Goal: Task Accomplishment & Management: Complete application form

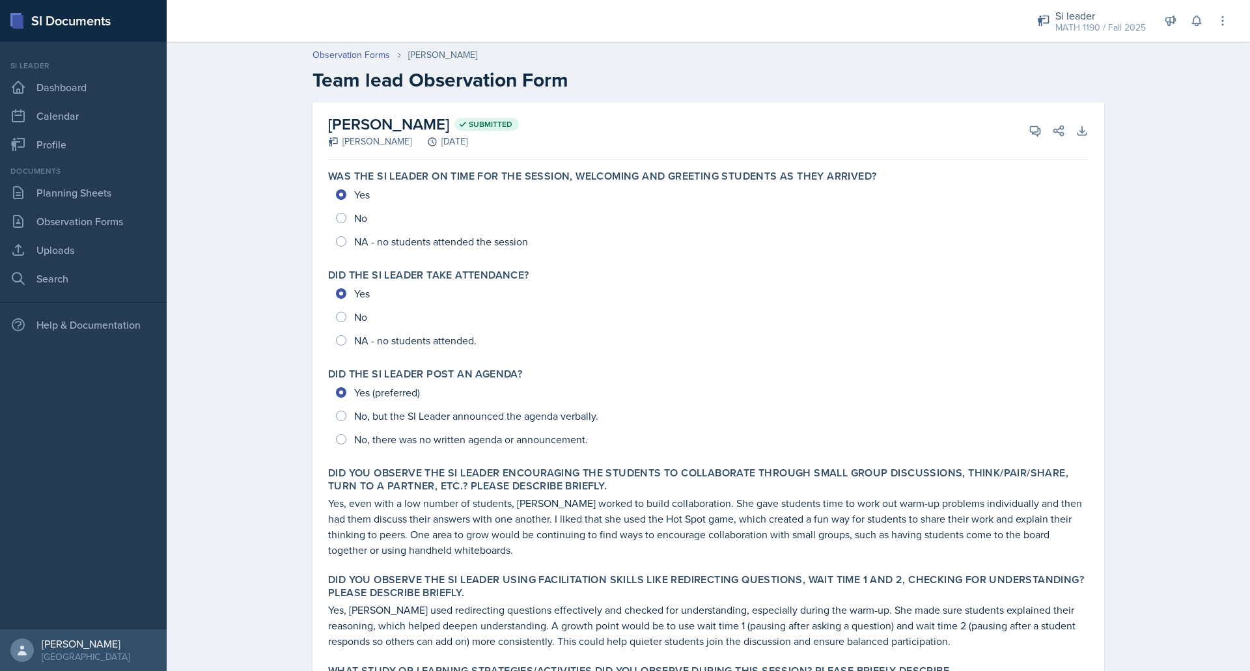
click at [66, 36] on div "SI Documents" at bounding box center [83, 21] width 167 height 42
click at [50, 197] on link "Planning Sheets" at bounding box center [83, 193] width 156 height 26
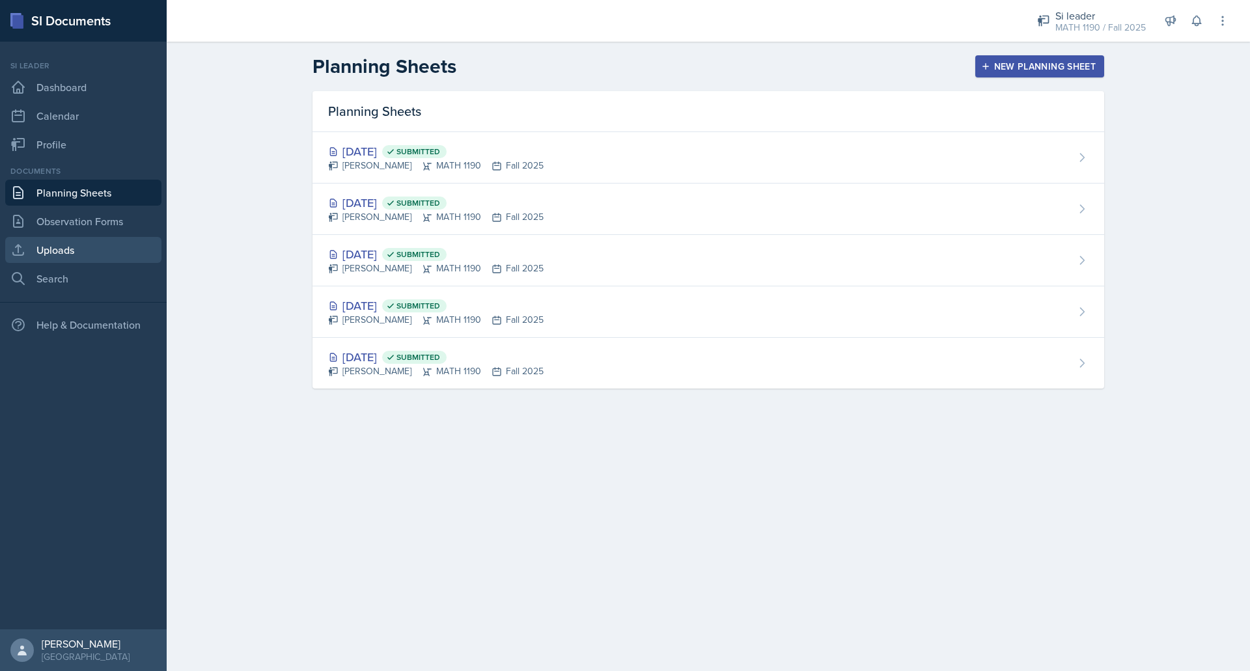
click at [81, 254] on link "Uploads" at bounding box center [83, 250] width 156 height 26
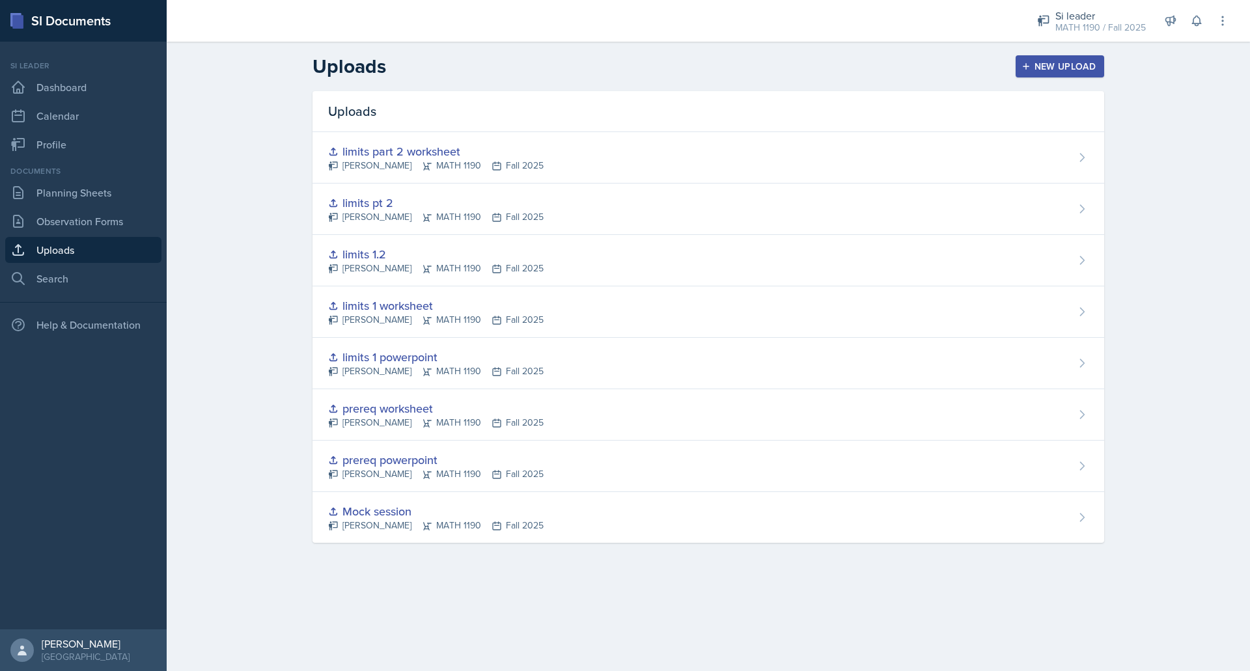
click at [1019, 60] on button "New Upload" at bounding box center [1060, 66] width 89 height 22
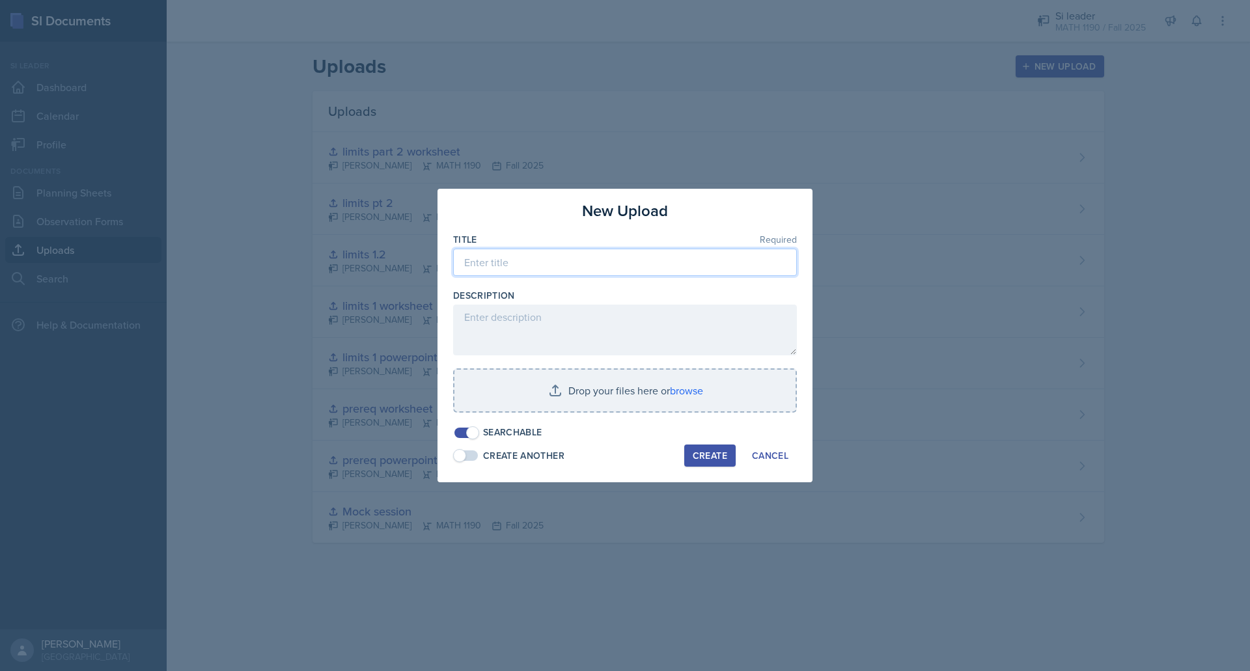
click at [557, 253] on input at bounding box center [625, 262] width 344 height 27
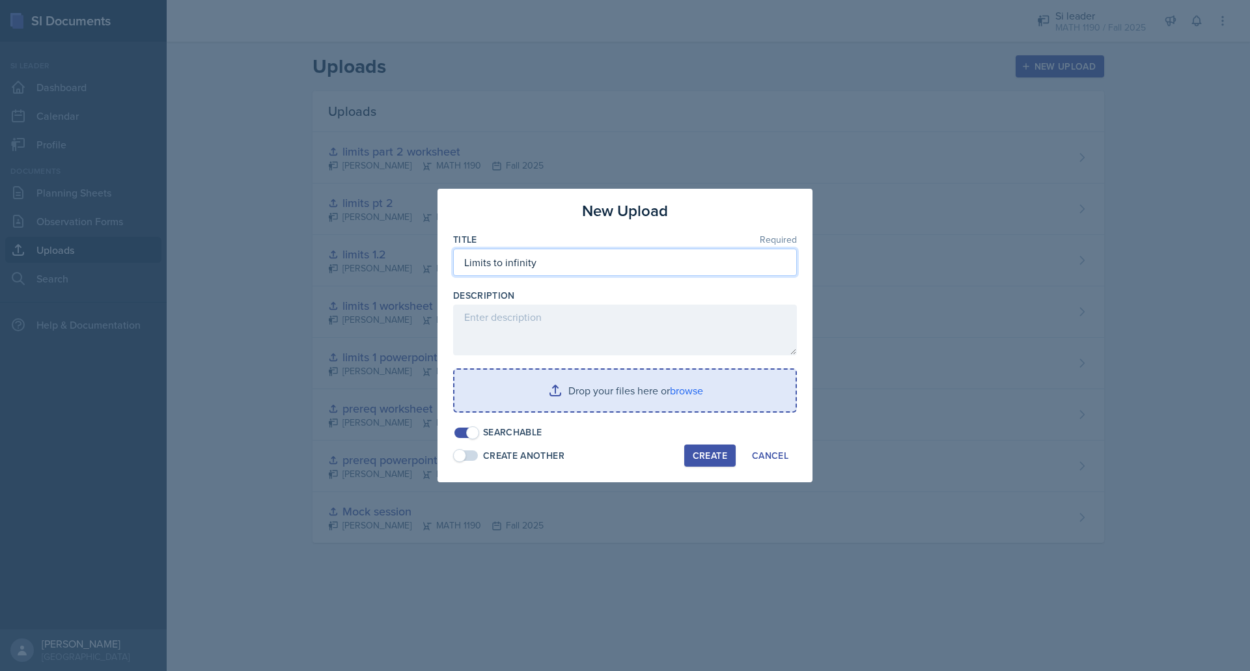
type input "Limits to infinity"
click at [561, 402] on input "file" at bounding box center [624, 391] width 341 height 42
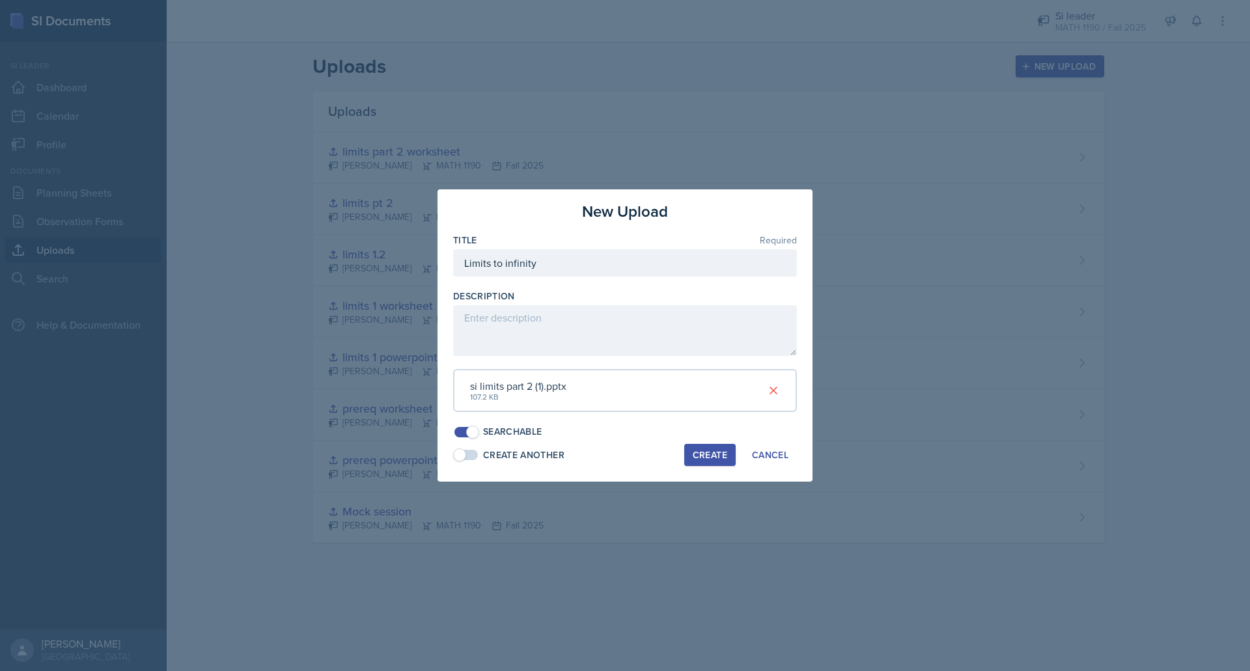
click at [710, 456] on div "Create" at bounding box center [710, 455] width 35 height 10
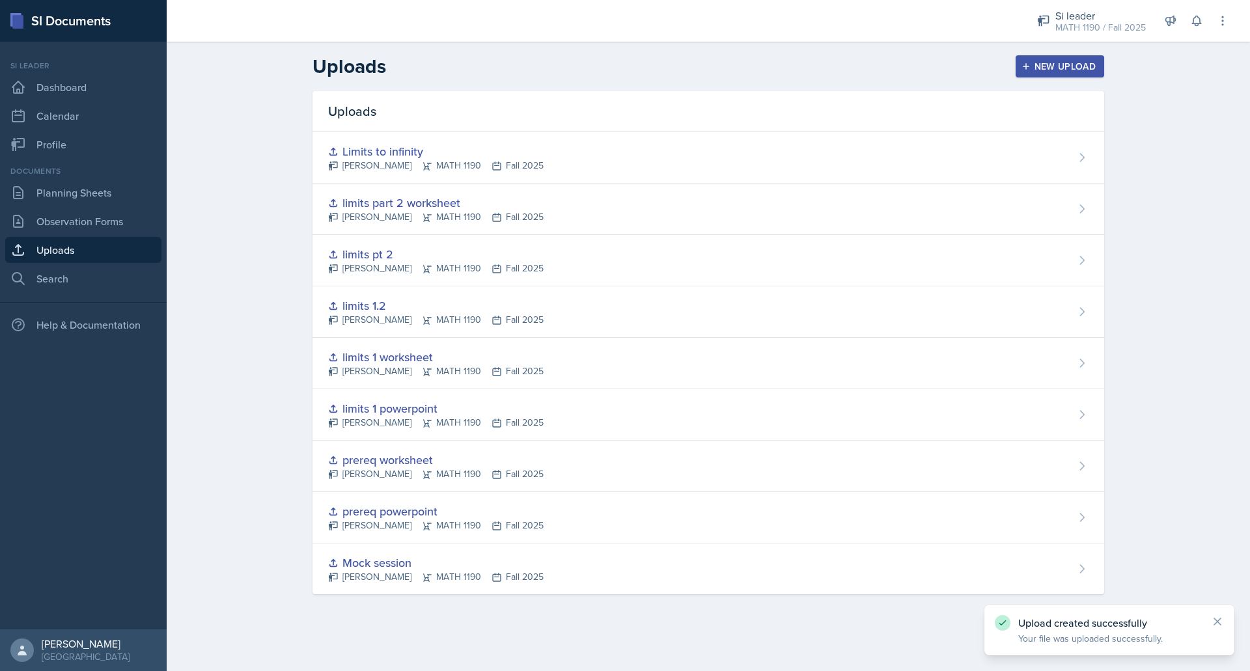
click at [1047, 66] on div "New Upload" at bounding box center [1060, 66] width 72 height 10
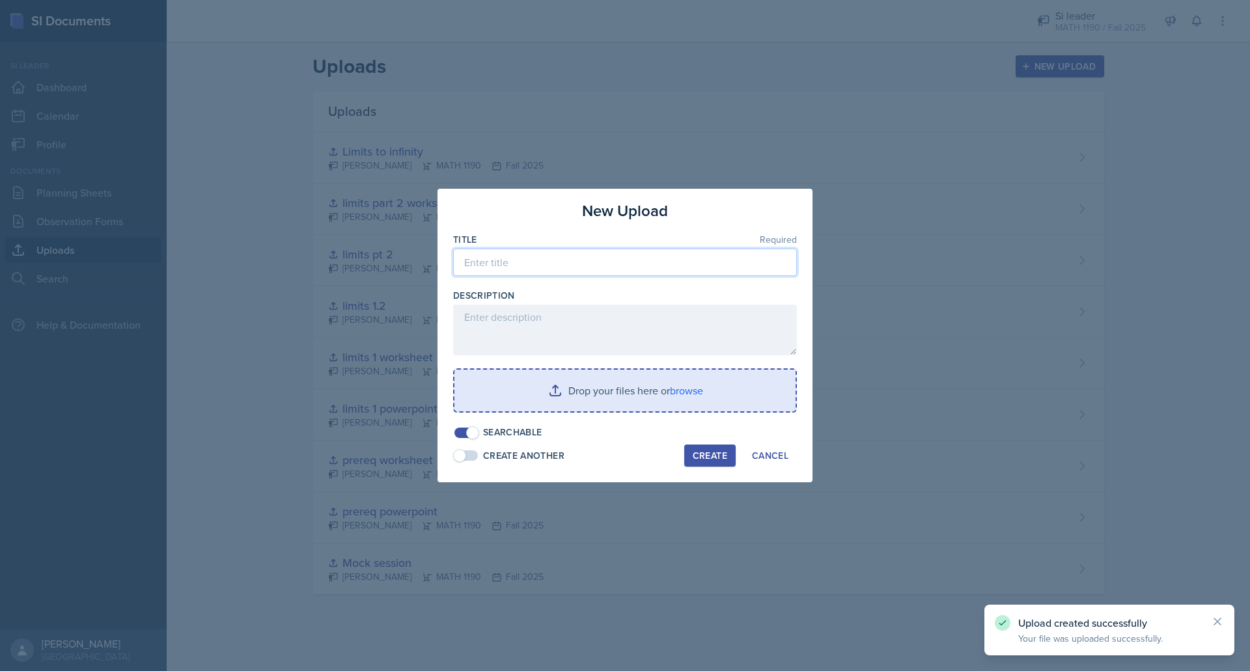
click at [551, 266] on input at bounding box center [625, 262] width 344 height 27
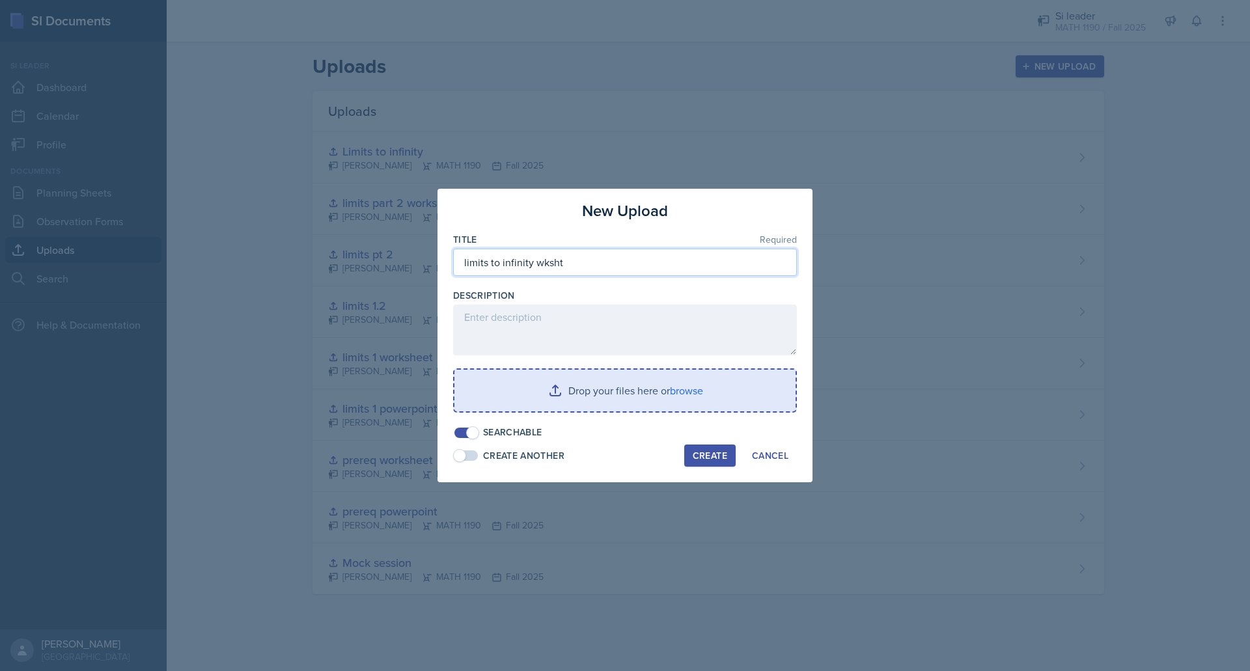
type input "limits to infinity wksht"
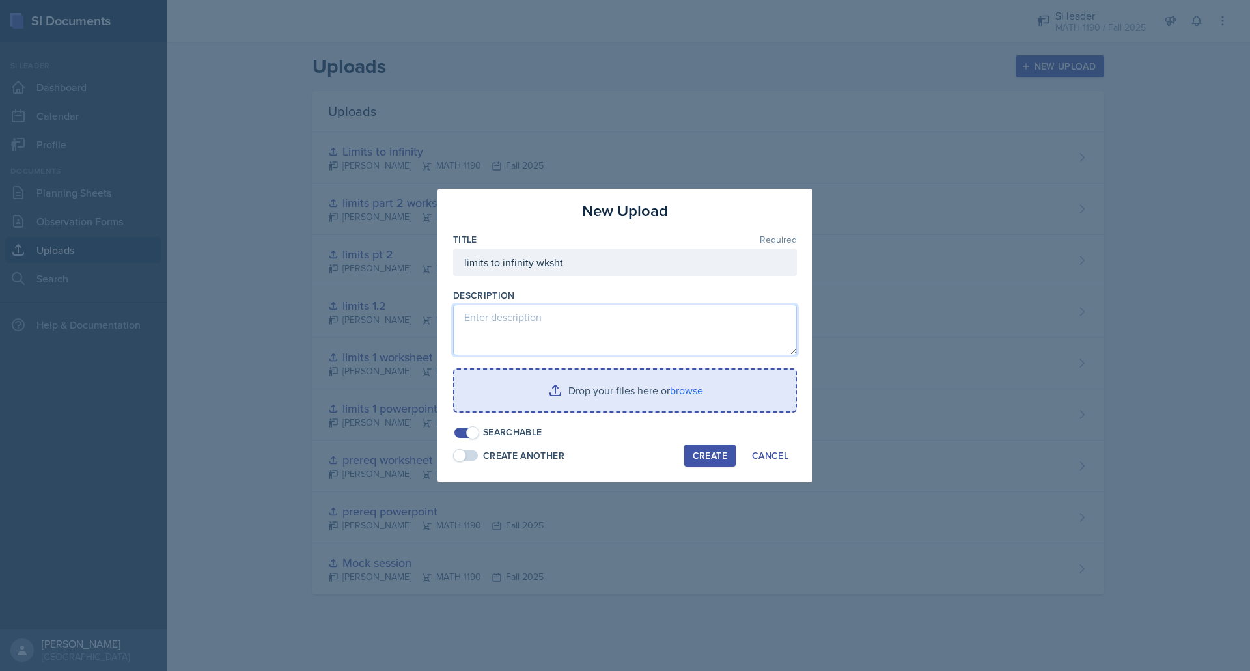
click at [540, 334] on textarea at bounding box center [625, 330] width 344 height 51
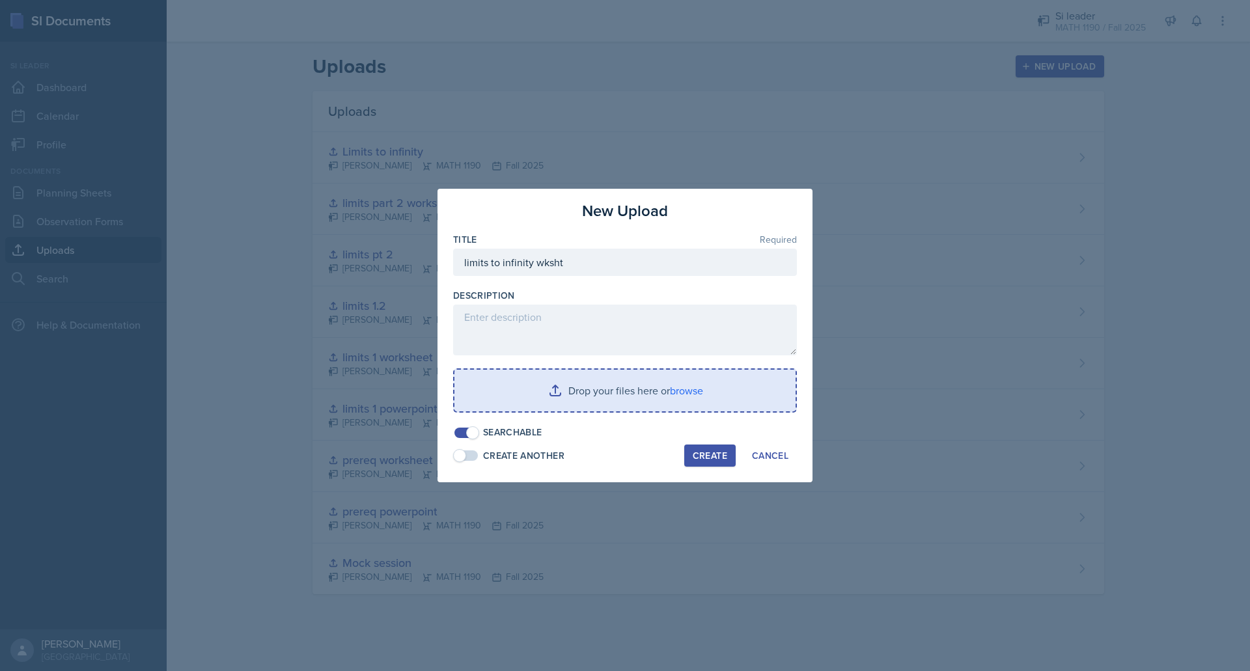
click at [644, 406] on input "file" at bounding box center [624, 391] width 341 height 42
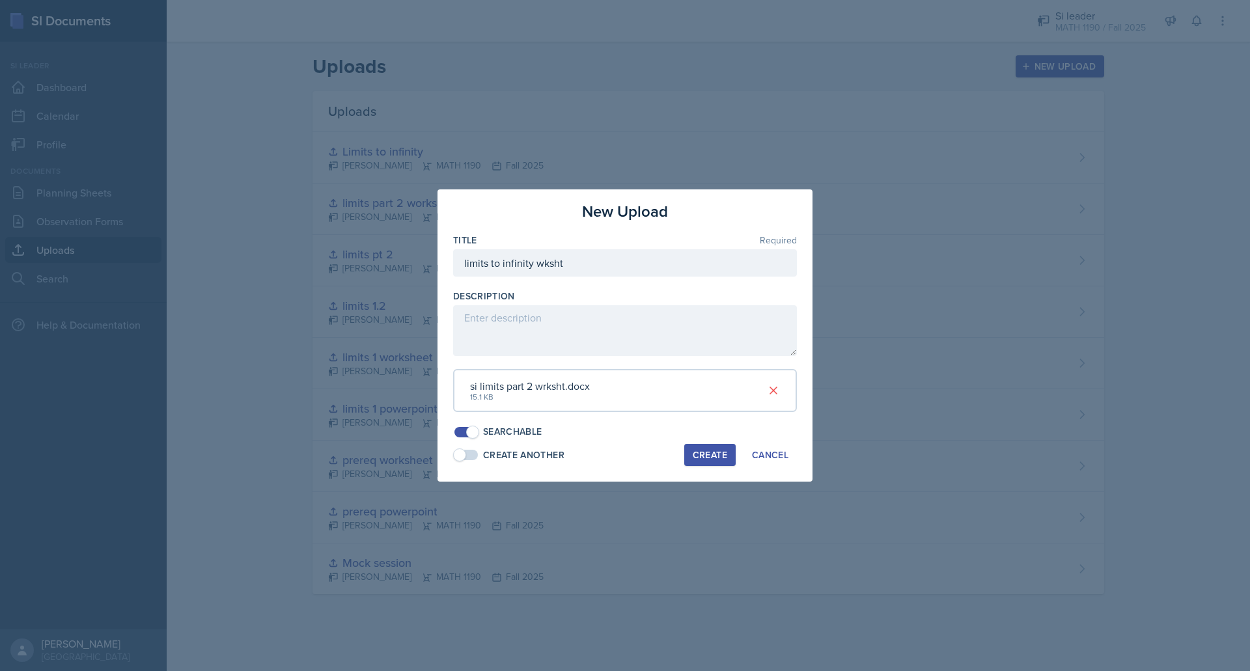
click at [700, 458] on div "Create" at bounding box center [710, 455] width 35 height 10
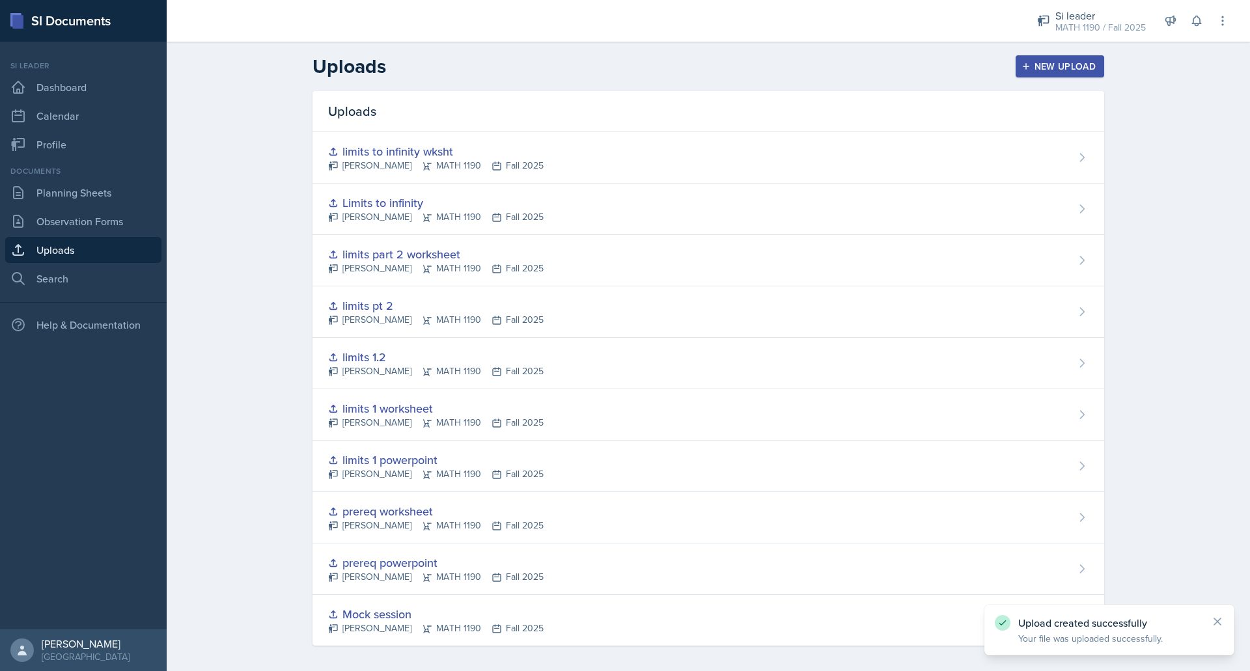
click at [1049, 61] on div "New Upload" at bounding box center [1060, 66] width 72 height 10
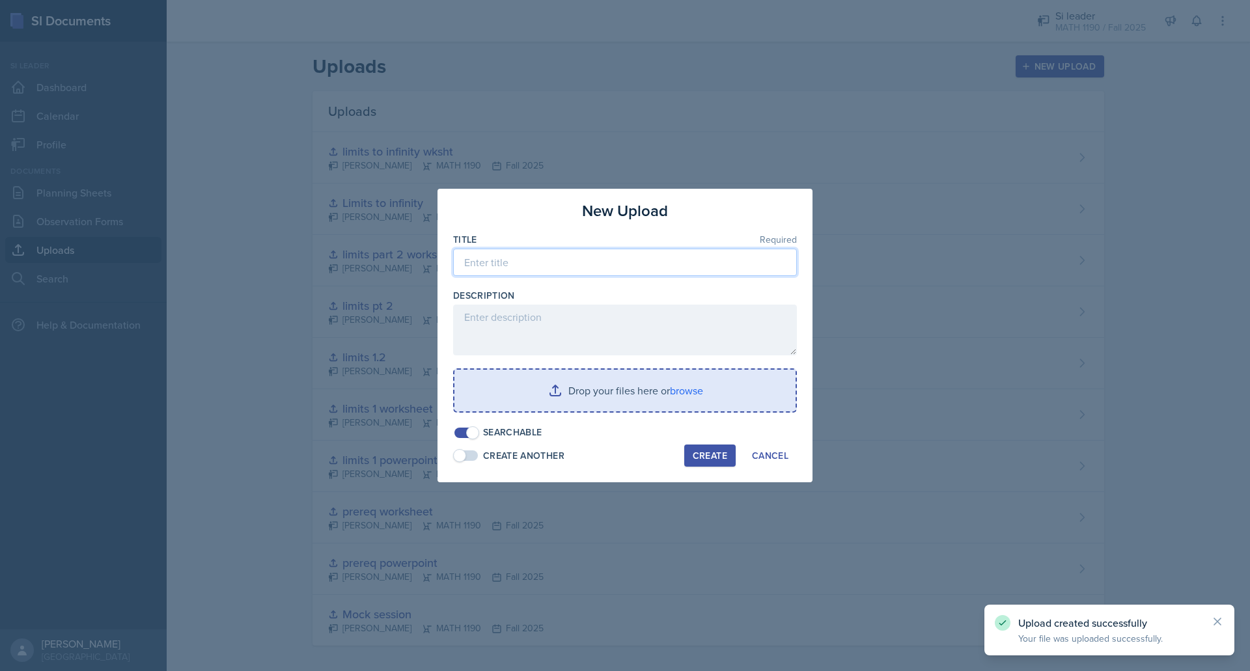
click at [661, 250] on input at bounding box center [625, 262] width 344 height 27
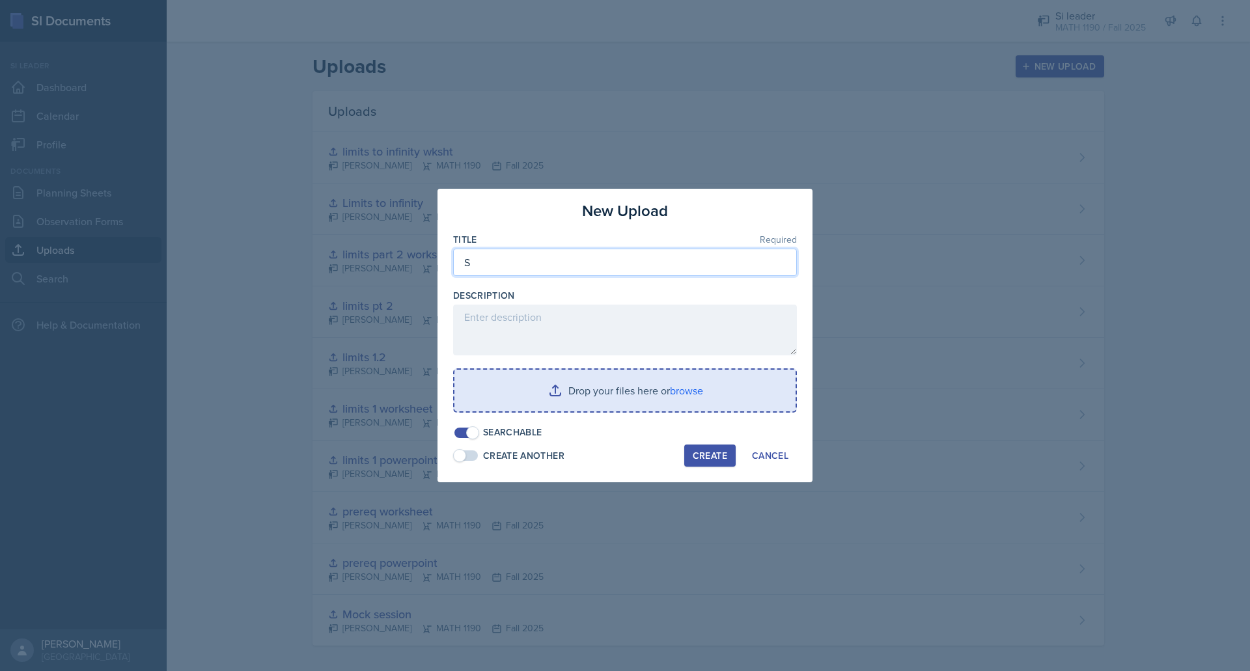
click at [661, 250] on input "S" at bounding box center [625, 262] width 344 height 27
type input "Squeeze theorem"
click at [606, 376] on input "file" at bounding box center [624, 391] width 341 height 42
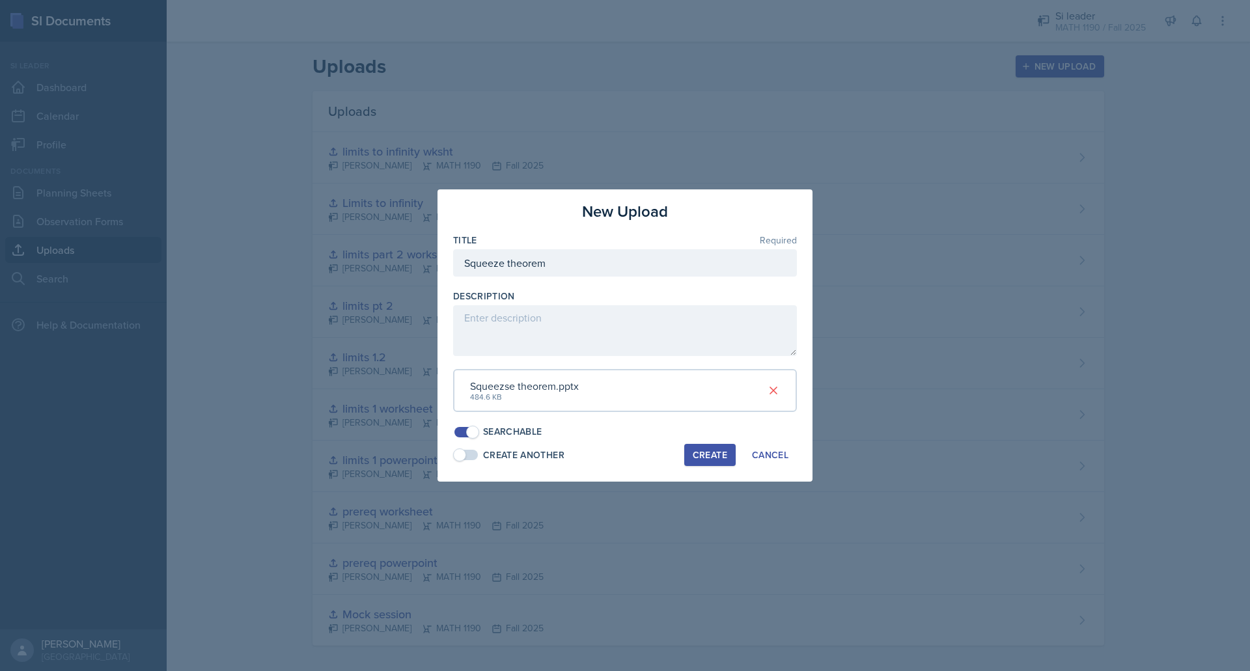
click at [702, 456] on div "Create" at bounding box center [710, 455] width 35 height 10
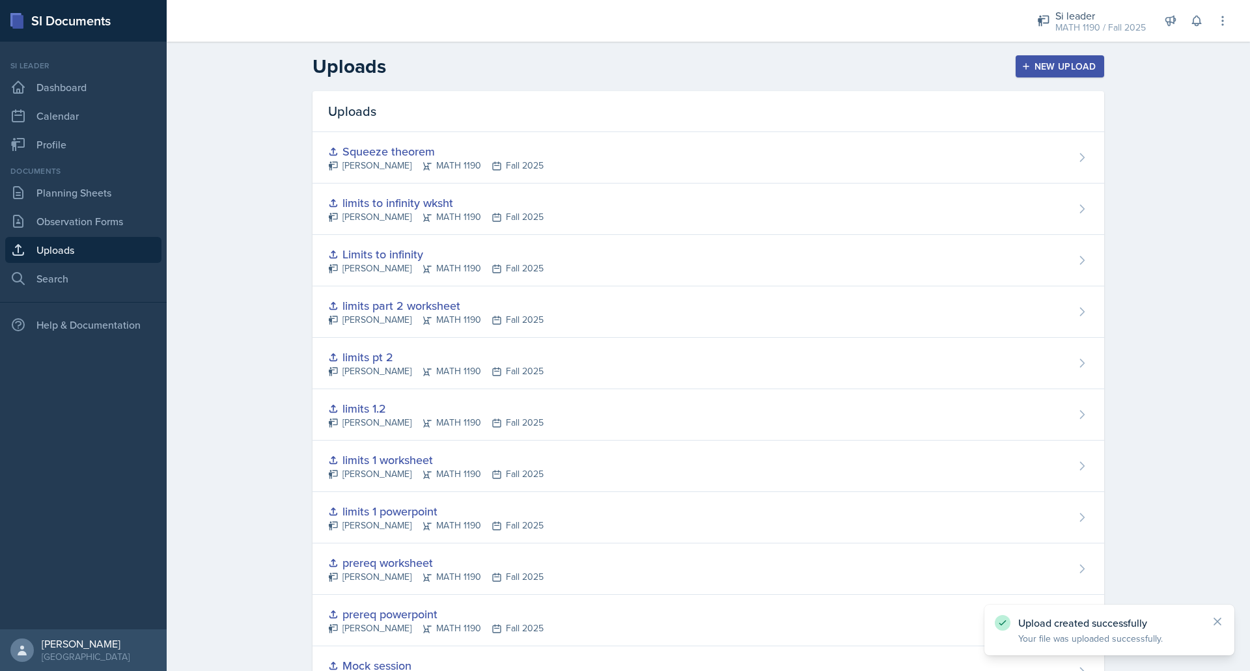
click at [1043, 64] on div "New Upload" at bounding box center [1060, 66] width 72 height 10
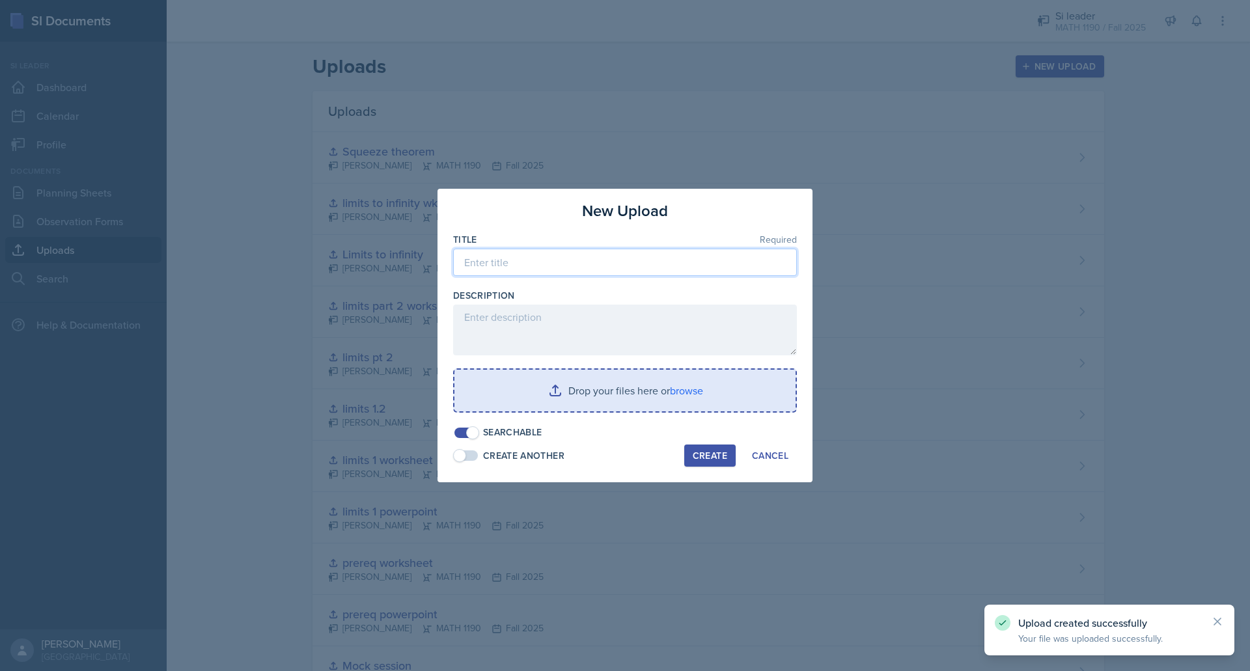
click at [644, 257] on input at bounding box center [625, 262] width 344 height 27
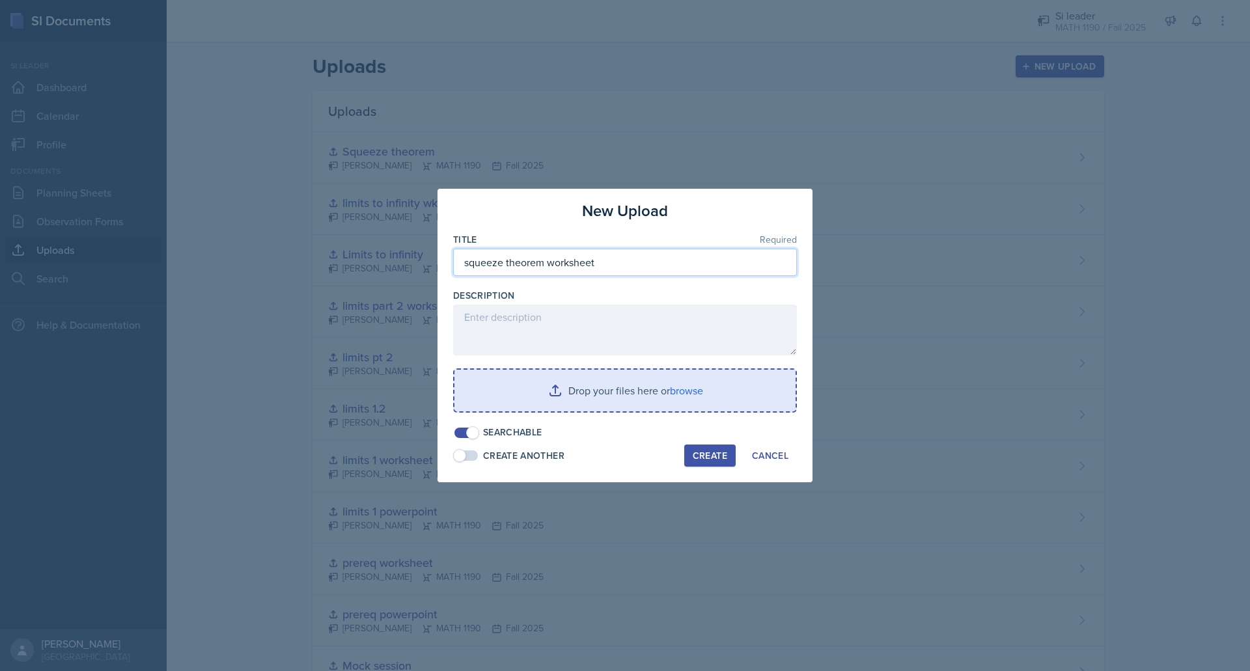
type input "squeeze theorem worksheet"
click at [579, 377] on input "file" at bounding box center [624, 391] width 341 height 42
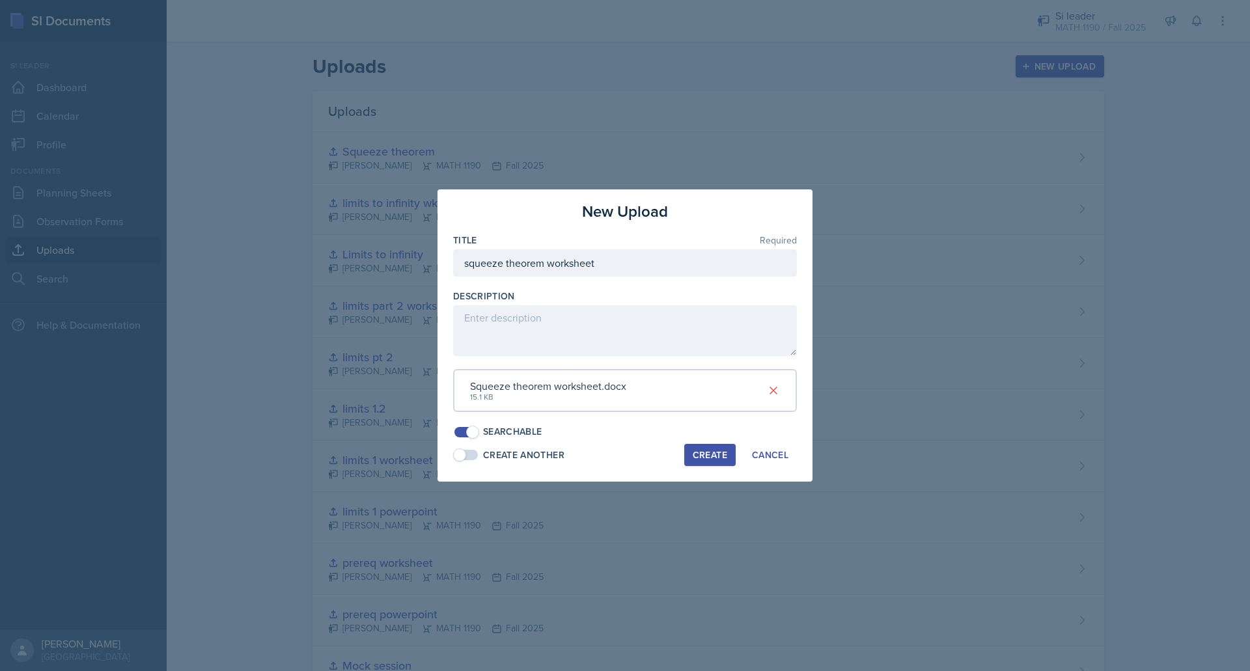
click at [706, 463] on button "Create" at bounding box center [709, 455] width 51 height 22
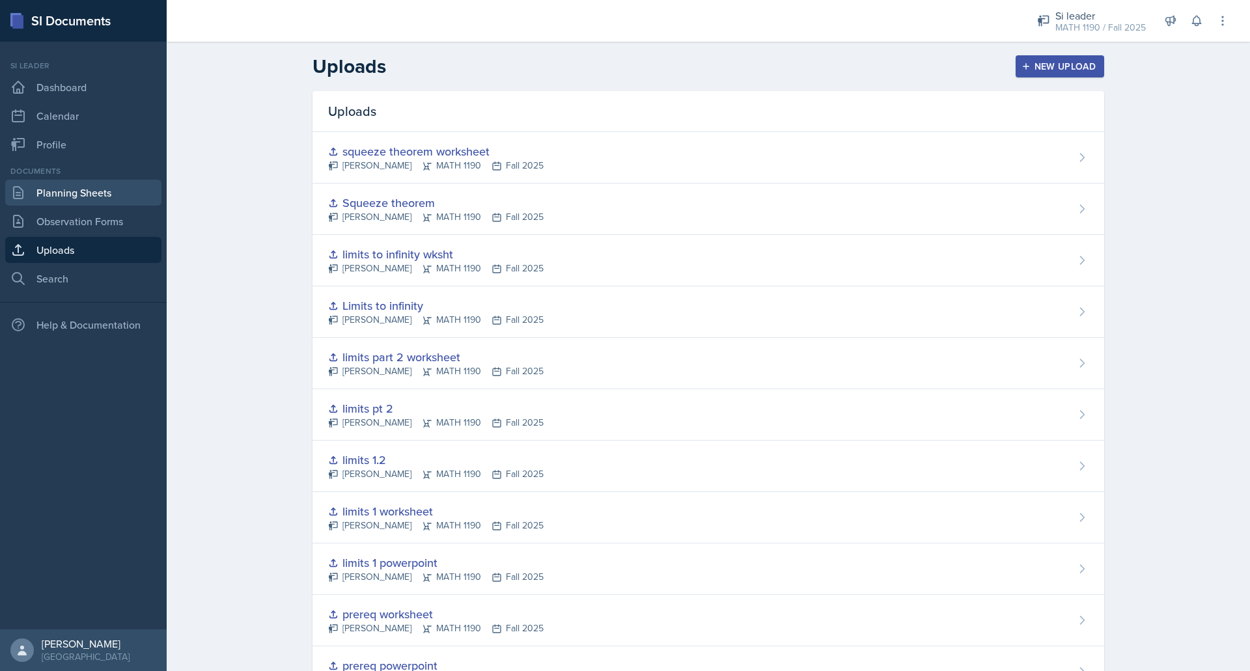
click at [67, 189] on link "Planning Sheets" at bounding box center [83, 193] width 156 height 26
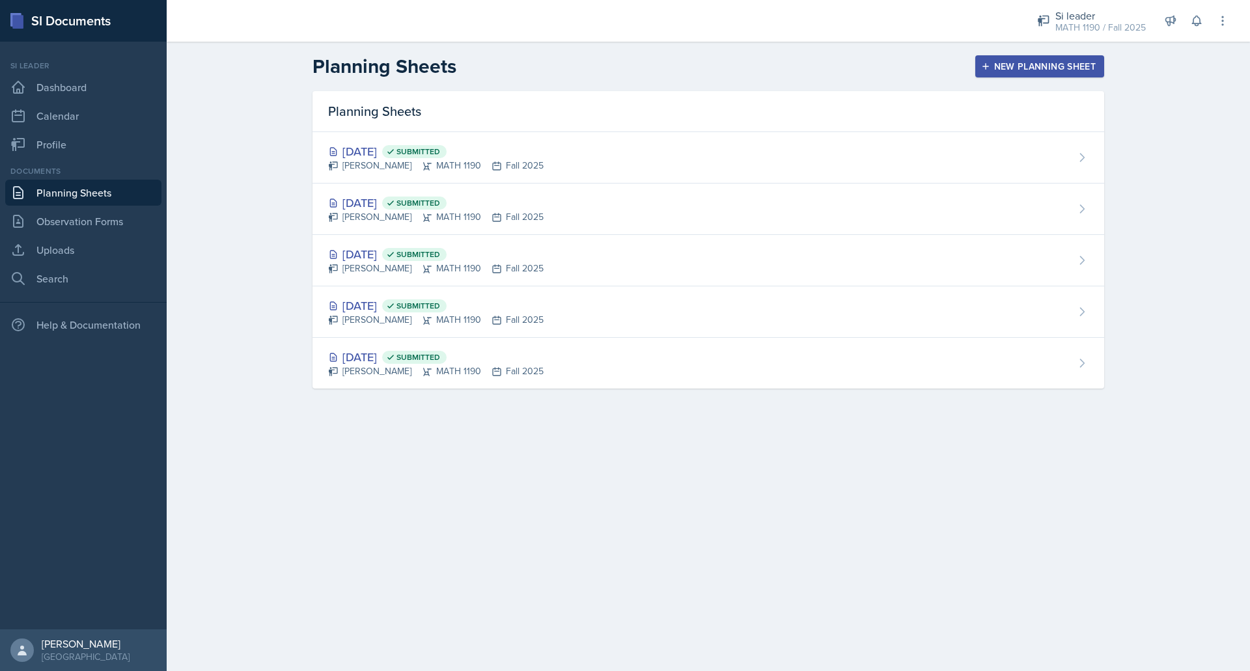
click at [1001, 59] on button "New Planning Sheet" at bounding box center [1039, 66] width 129 height 22
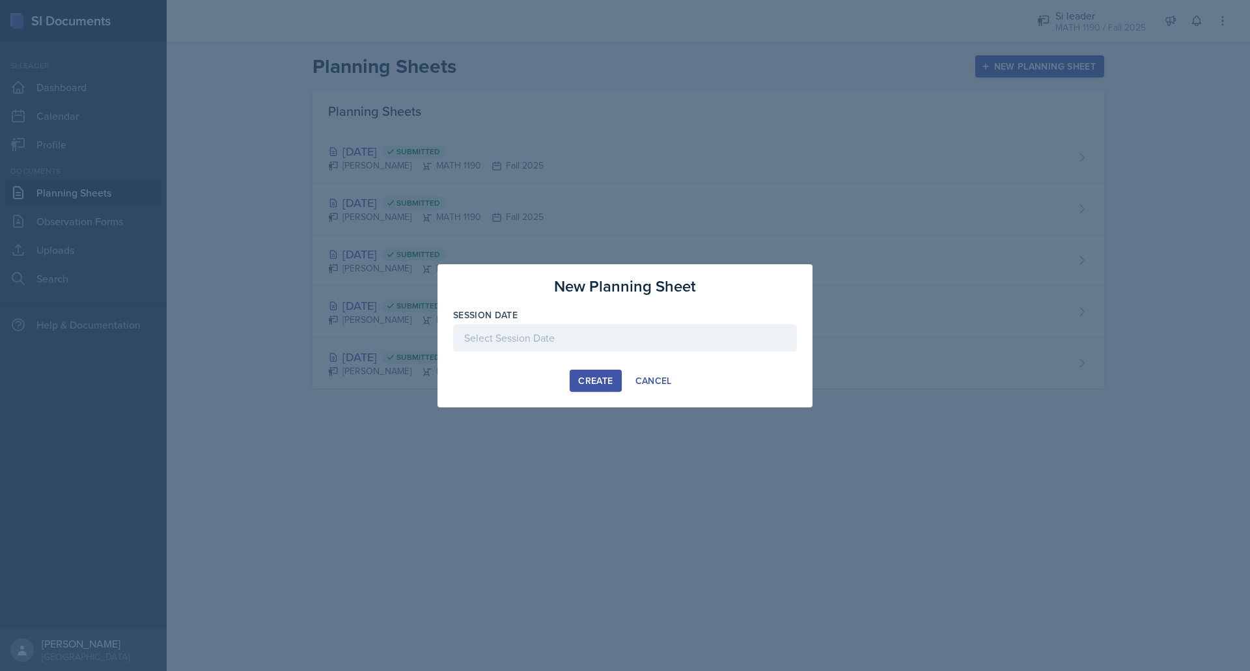
click at [585, 340] on div at bounding box center [625, 337] width 344 height 27
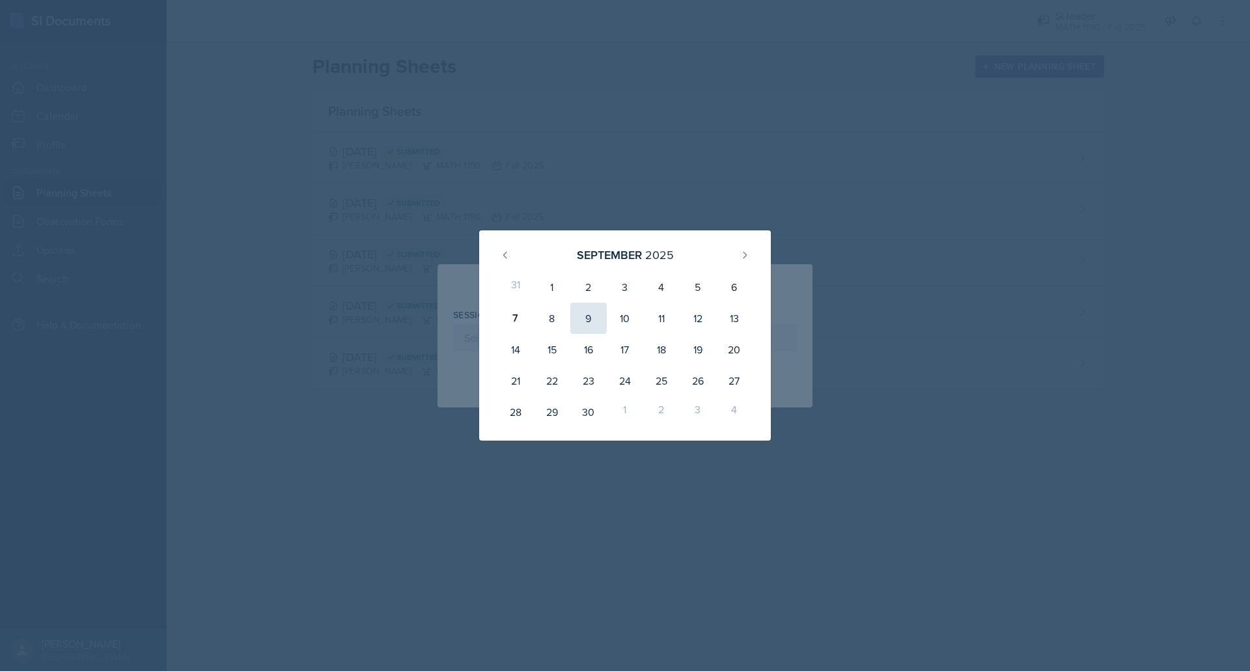
click at [579, 319] on div "9" at bounding box center [588, 318] width 36 height 31
type input "[DATE]"
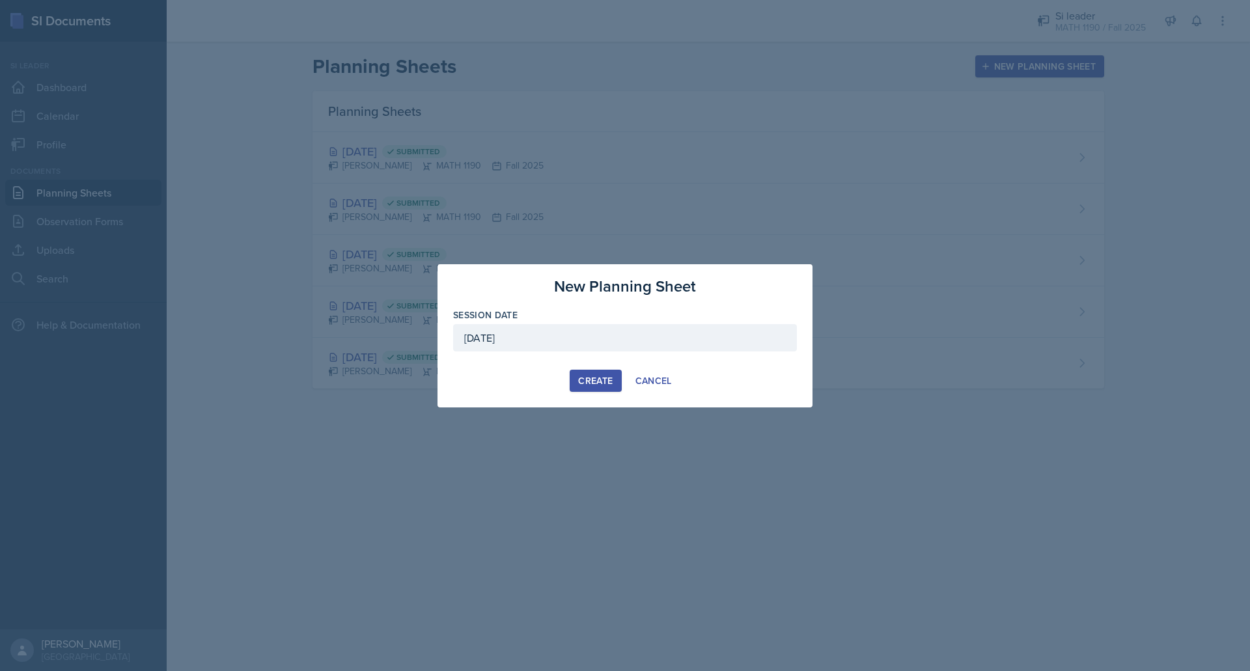
click at [589, 381] on div "Create" at bounding box center [595, 381] width 35 height 10
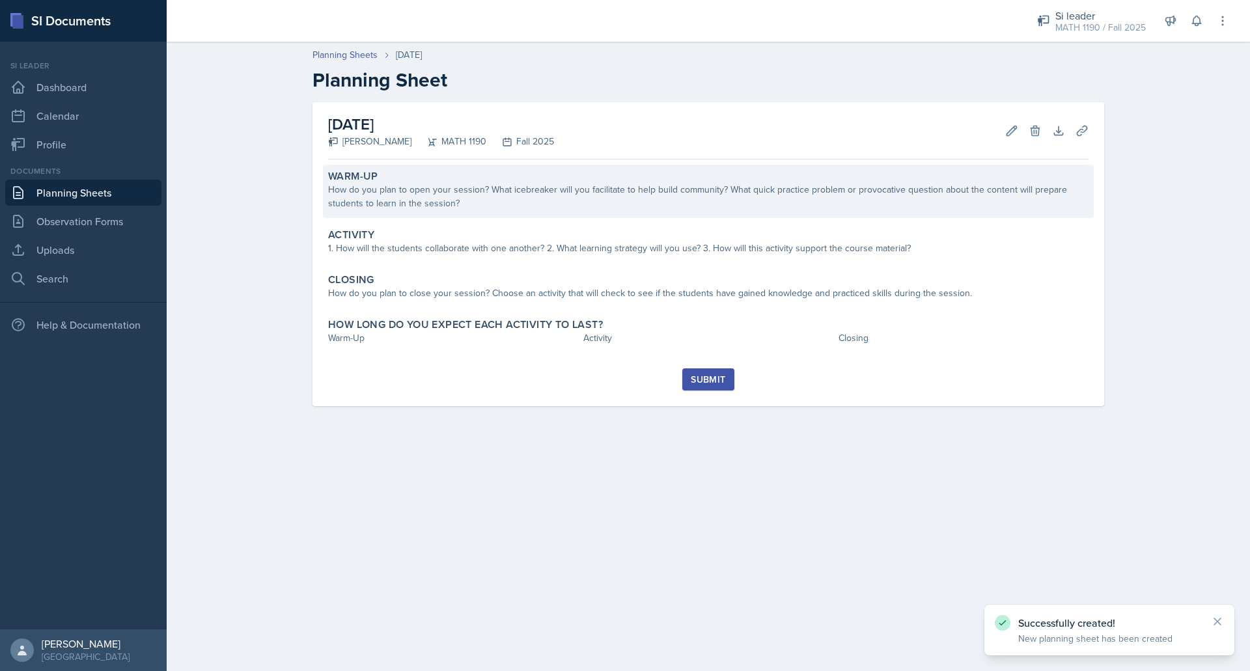
click at [684, 205] on div "How do you plan to open your session? What icebreaker will you facilitate to he…" at bounding box center [708, 196] width 760 height 27
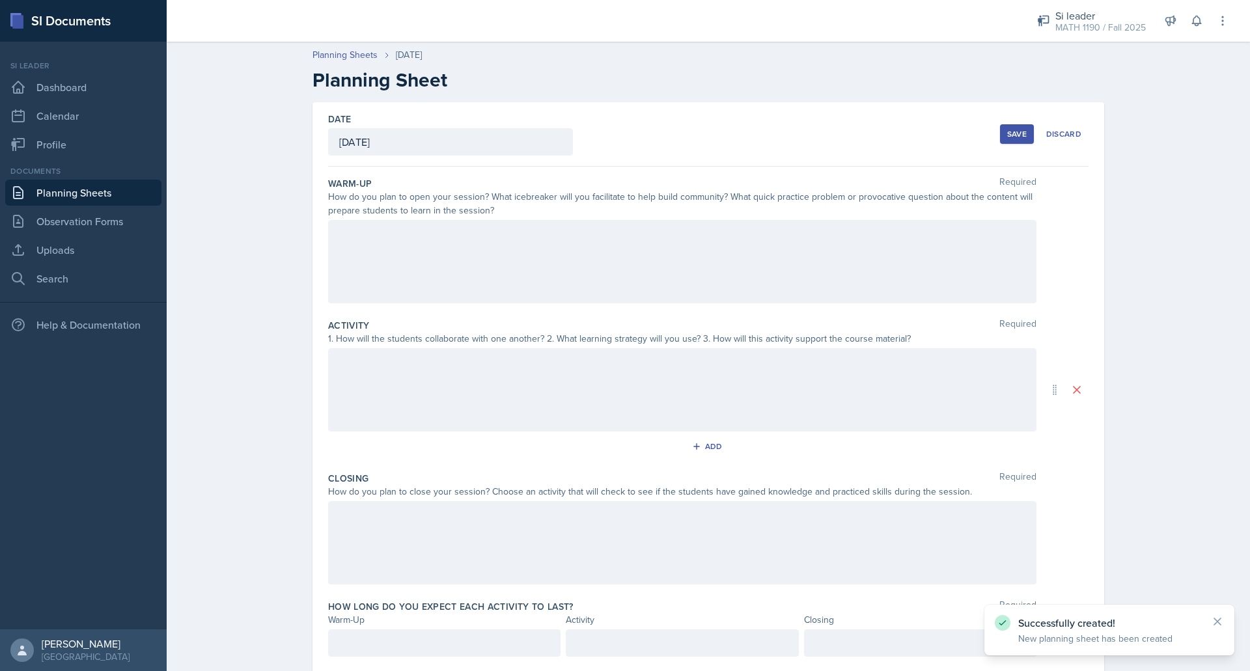
click at [684, 205] on div "How do you plan to open your session? What icebreaker will you facilitate to he…" at bounding box center [682, 203] width 708 height 27
click at [600, 258] on div at bounding box center [682, 261] width 708 height 83
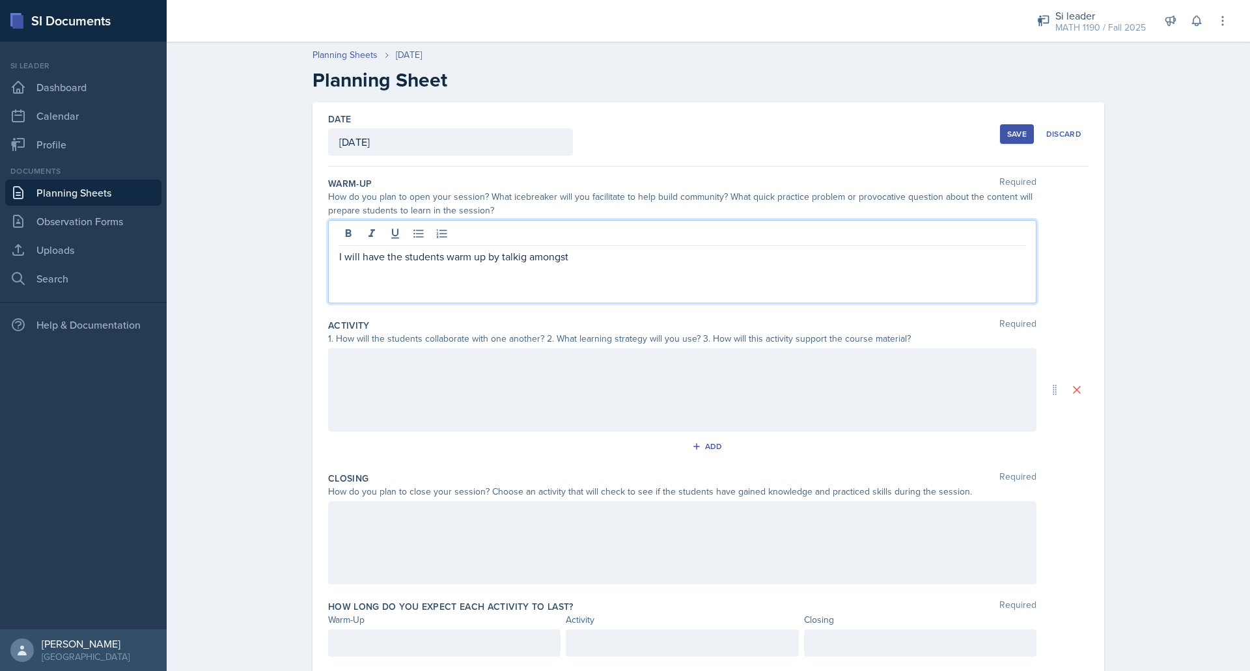
click at [511, 261] on p "I will have the students warm up by talkig amongst" at bounding box center [682, 257] width 686 height 16
click at [594, 256] on p "I will have the students warm up by talking amongst" at bounding box center [682, 257] width 686 height 16
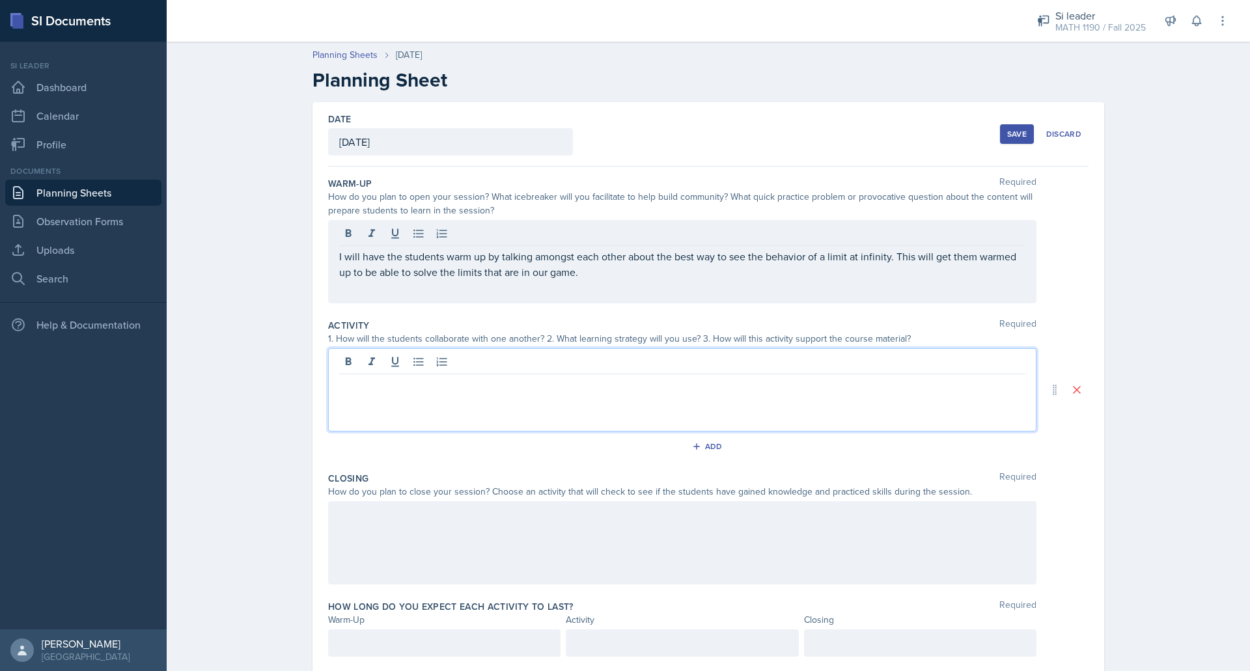
click at [555, 366] on div at bounding box center [682, 389] width 708 height 83
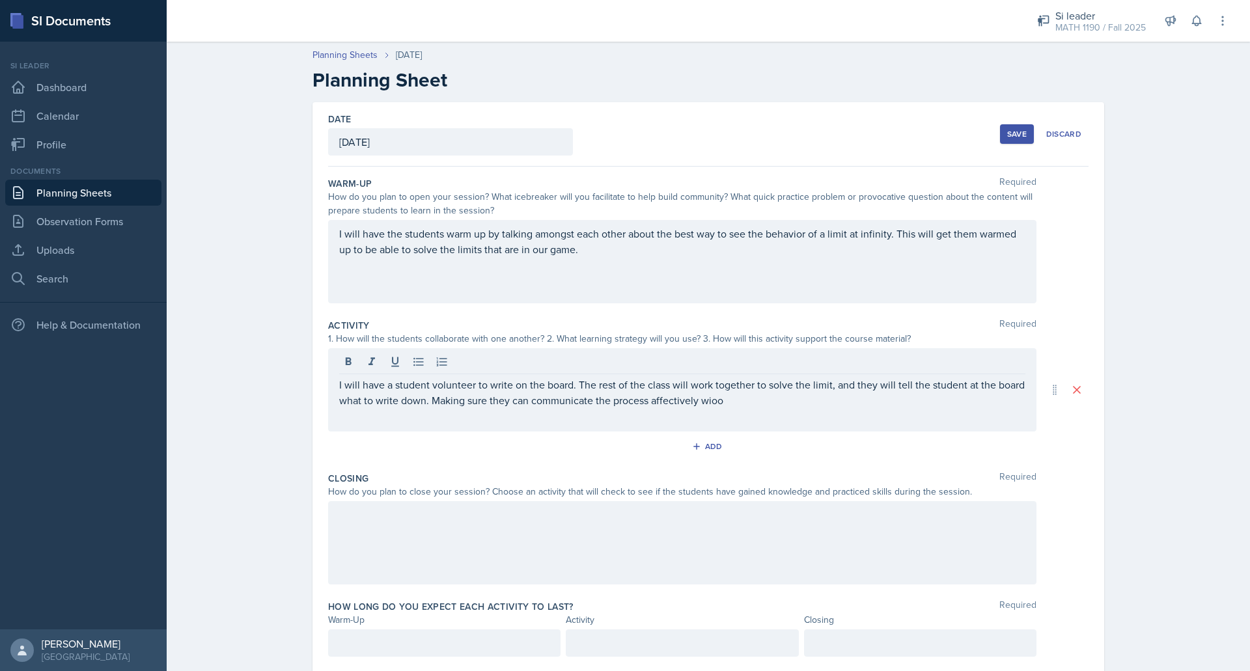
click at [726, 409] on div "I will have a student volunteer to write on the board. The rest of the class wi…" at bounding box center [682, 389] width 708 height 83
click at [634, 533] on div at bounding box center [682, 542] width 708 height 83
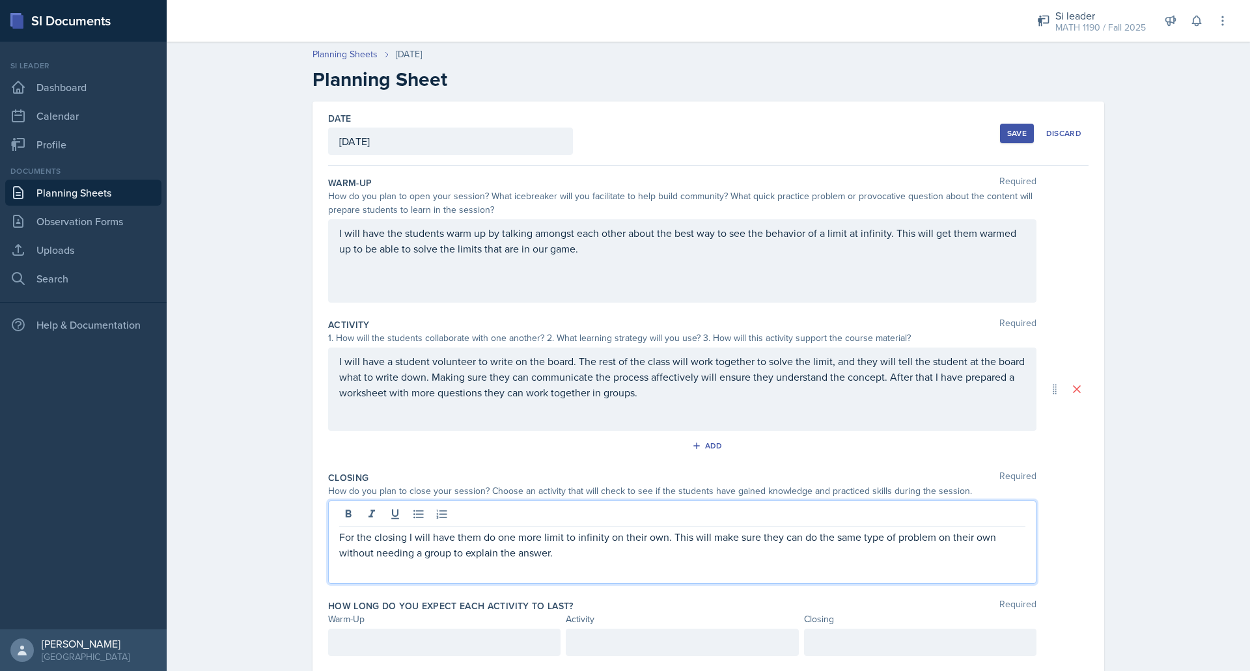
scroll to position [38, 0]
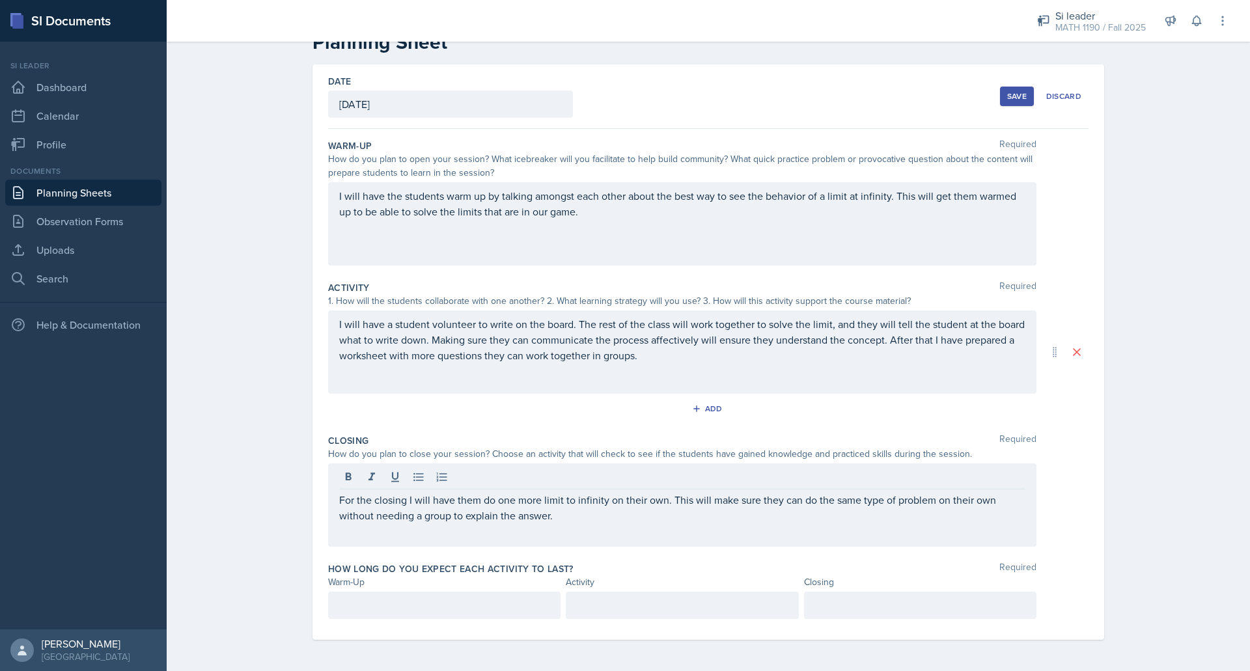
click at [514, 592] on div at bounding box center [444, 605] width 232 height 27
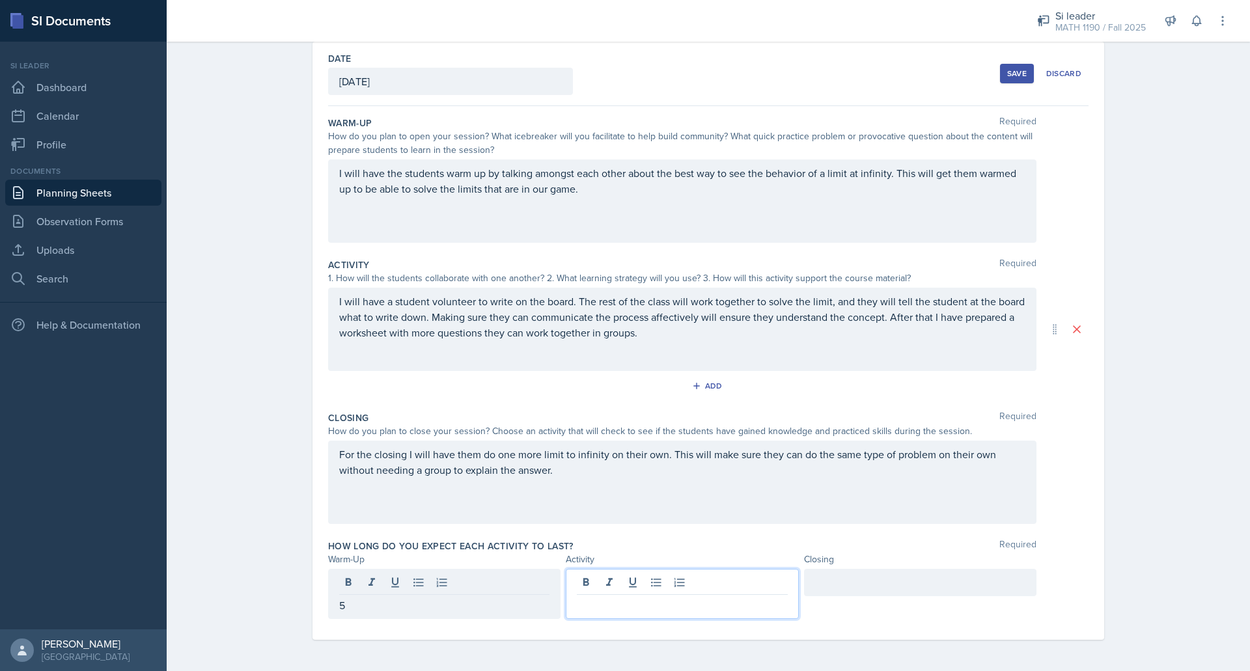
click at [625, 586] on div at bounding box center [682, 594] width 232 height 50
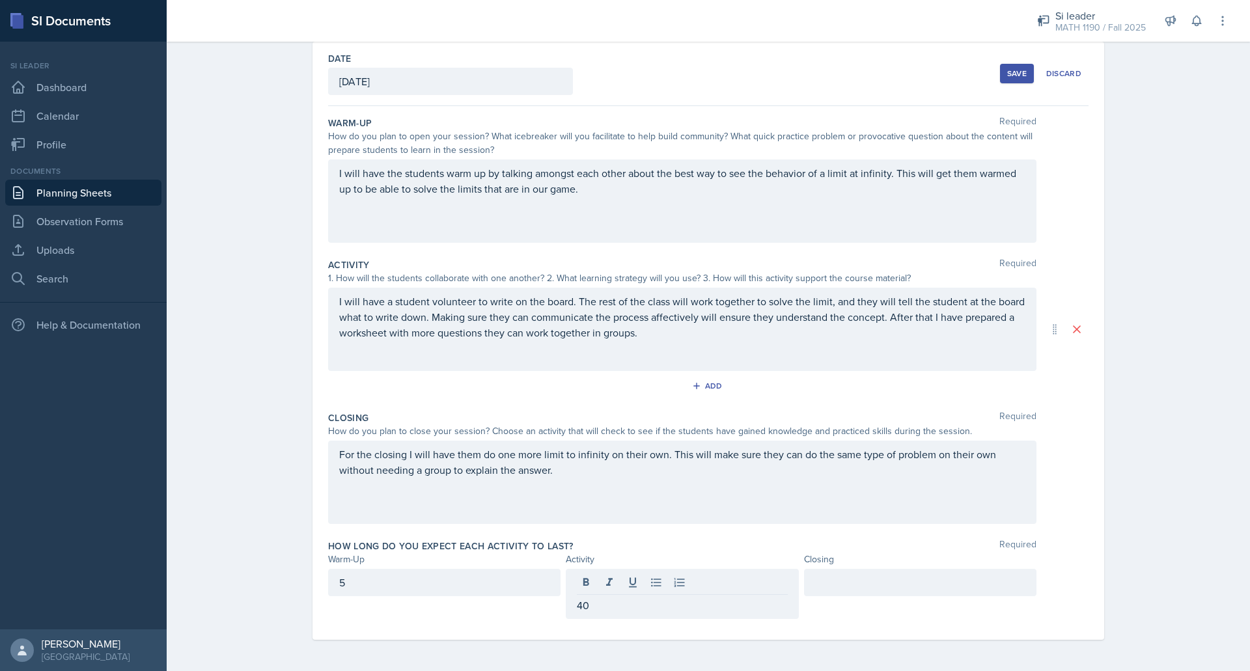
click at [831, 592] on div at bounding box center [920, 582] width 232 height 27
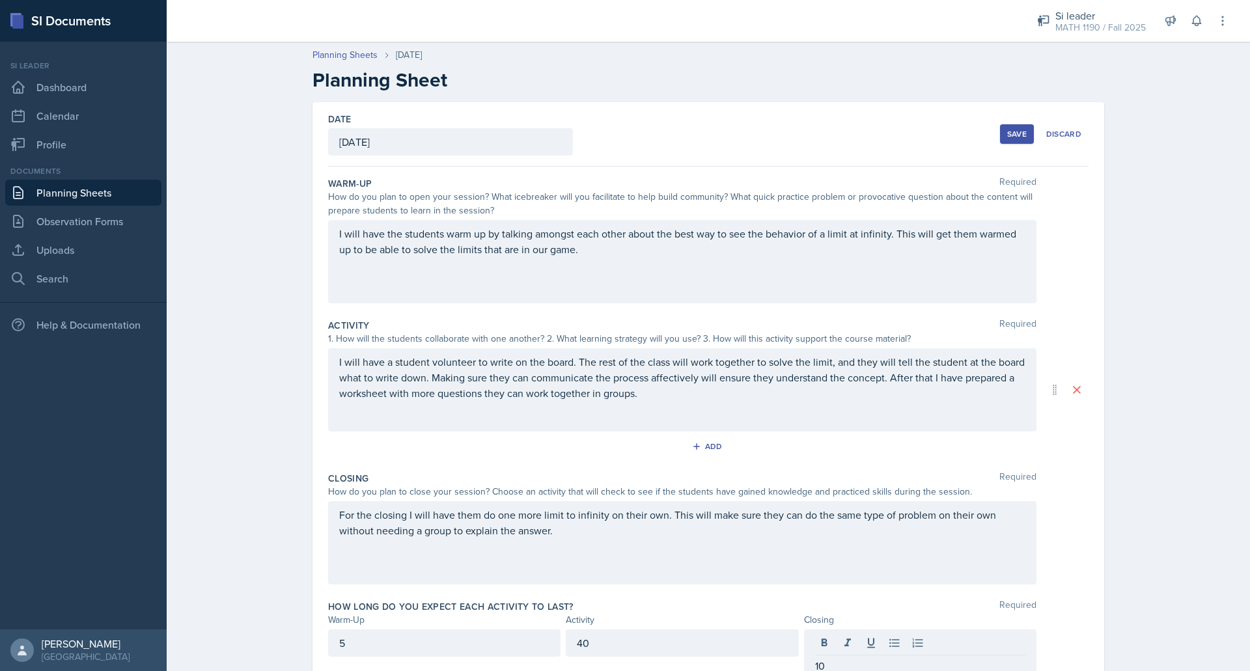
click at [1007, 129] on div "Save" at bounding box center [1017, 134] width 20 height 10
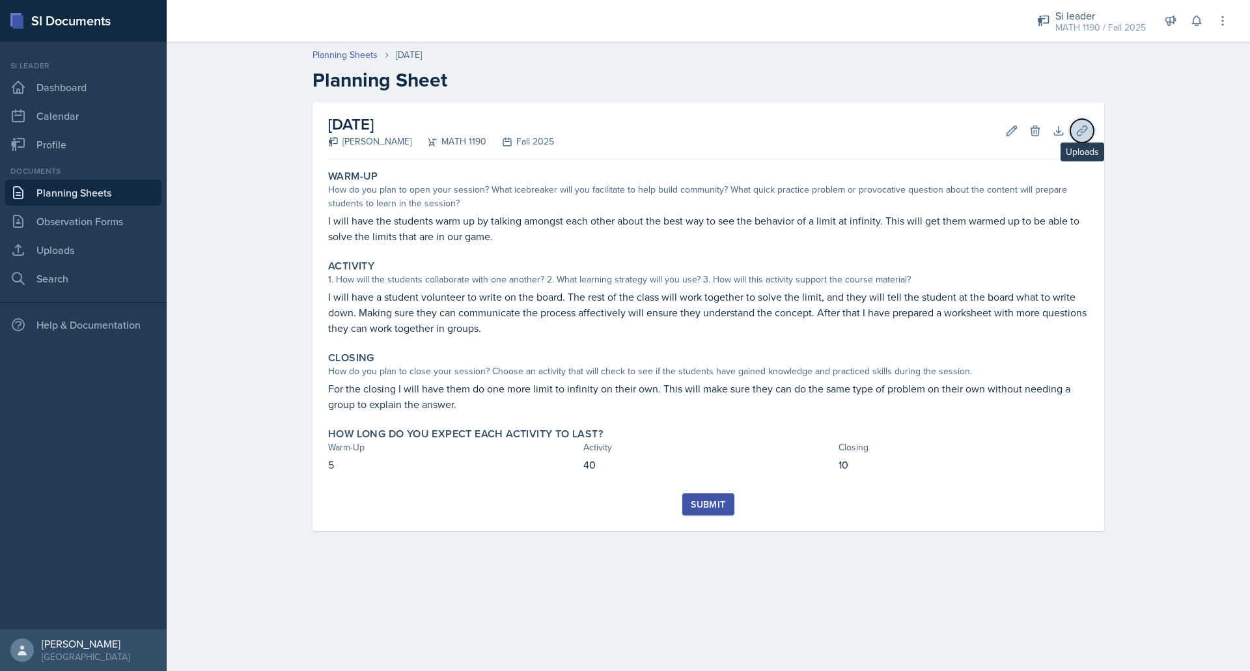
click at [1081, 128] on icon at bounding box center [1081, 130] width 13 height 13
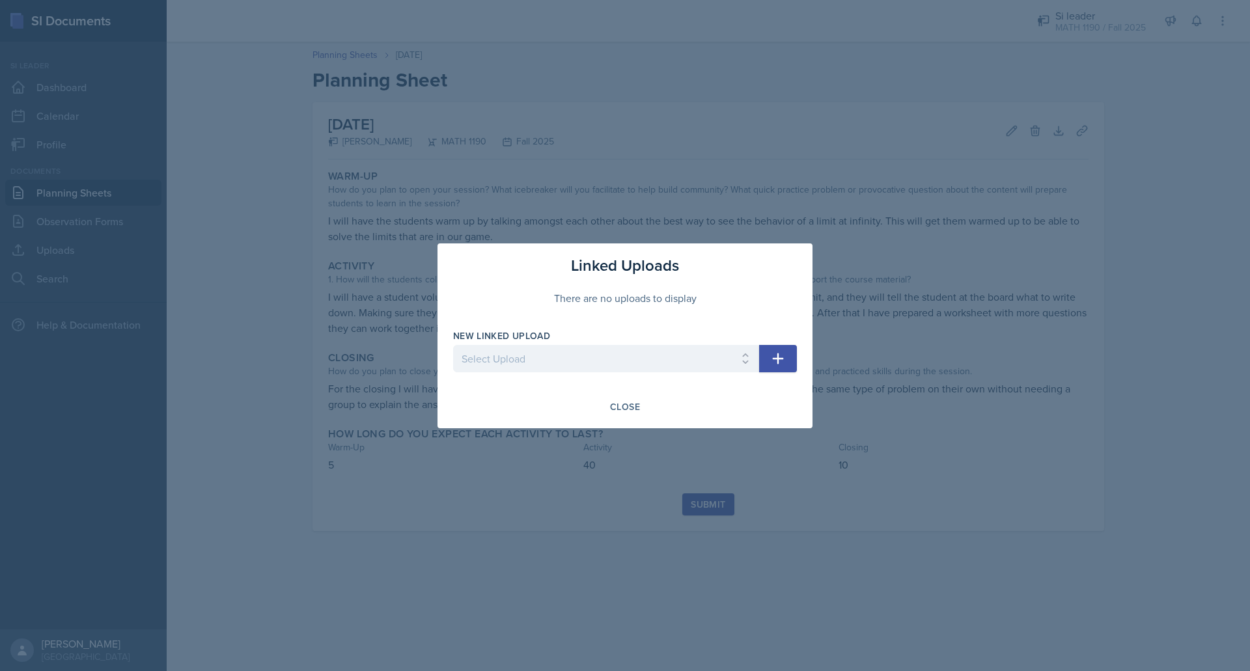
click at [781, 353] on icon "button" at bounding box center [778, 359] width 16 height 16
click at [695, 355] on select "Select Upload Mock session prereq powerpoint prereq worksheet limits 1 powerpoi…" at bounding box center [606, 358] width 306 height 27
select select "7b1ad7f6-5932-48d2-a0ba-4cba57bb75a2"
click at [453, 345] on select "Select Upload Mock session prereq powerpoint prereq worksheet limits 1 powerpoi…" at bounding box center [606, 358] width 306 height 27
click at [767, 363] on button "button" at bounding box center [778, 358] width 38 height 27
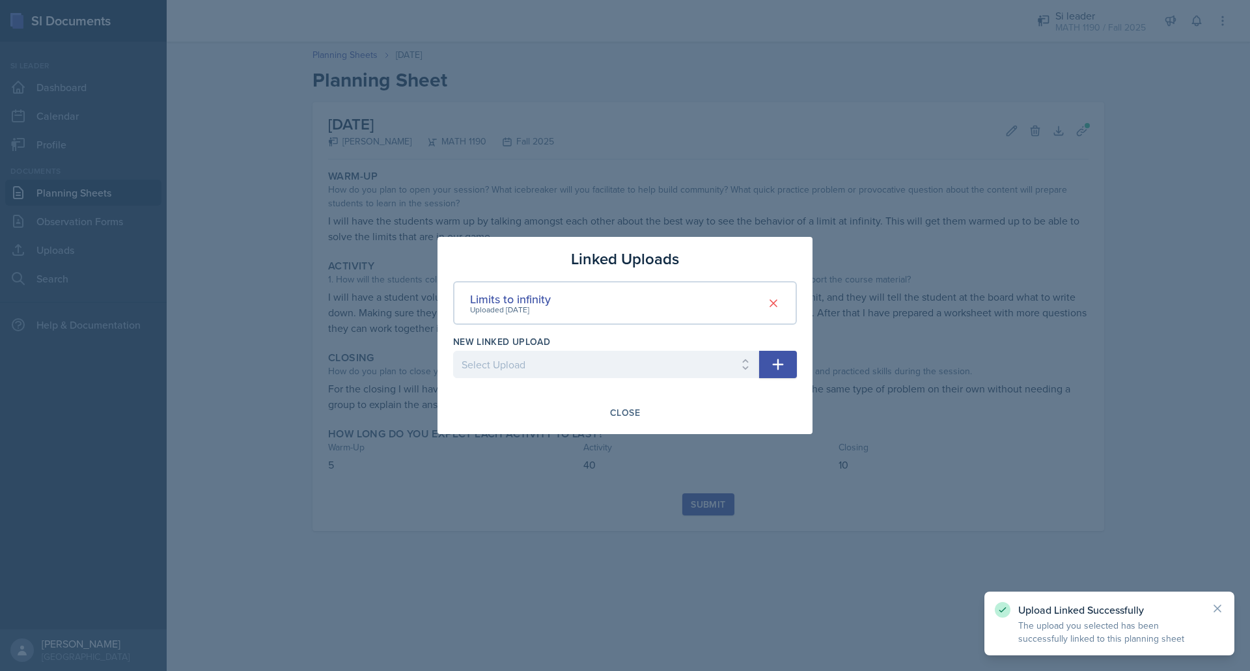
click at [786, 359] on button "button" at bounding box center [778, 364] width 38 height 27
click at [716, 374] on select "Select Upload Mock session prereq powerpoint prereq worksheet limits 1 powerpoi…" at bounding box center [606, 364] width 306 height 27
select select "e02f8a2a-e8c7-4253-8d25-d3da279b8ae8"
click at [453, 351] on select "Select Upload Mock session prereq powerpoint prereq worksheet limits 1 powerpoi…" at bounding box center [606, 364] width 306 height 27
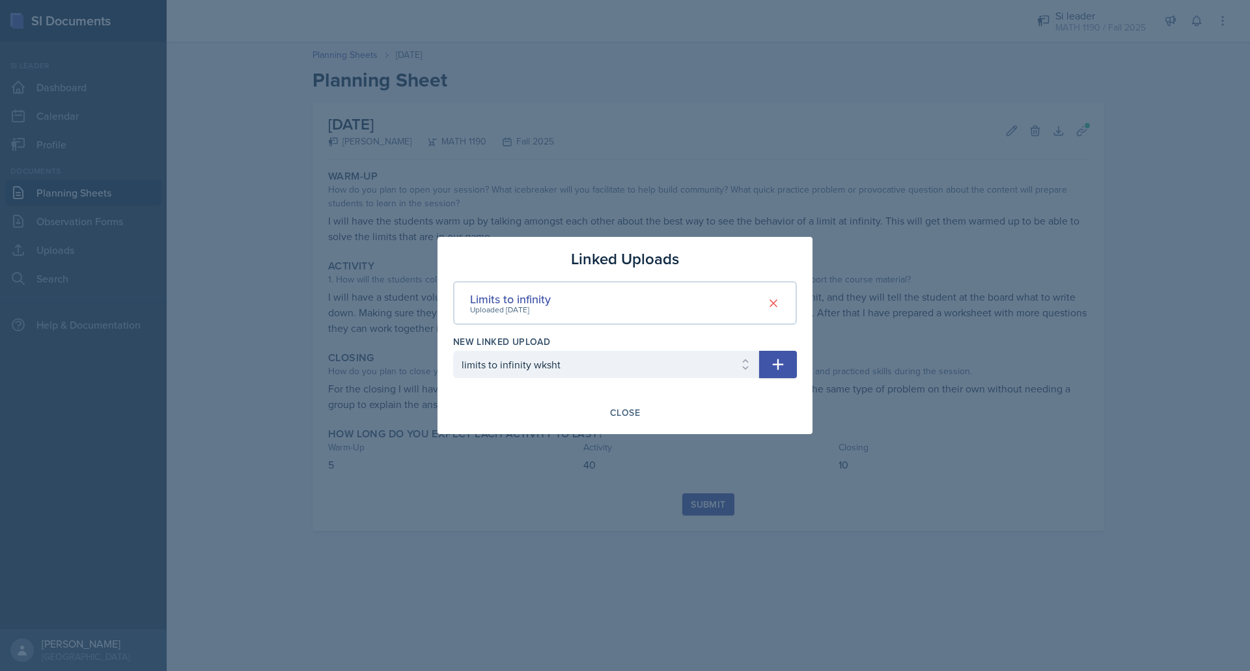
click at [772, 368] on icon "button" at bounding box center [778, 365] width 16 height 16
select select
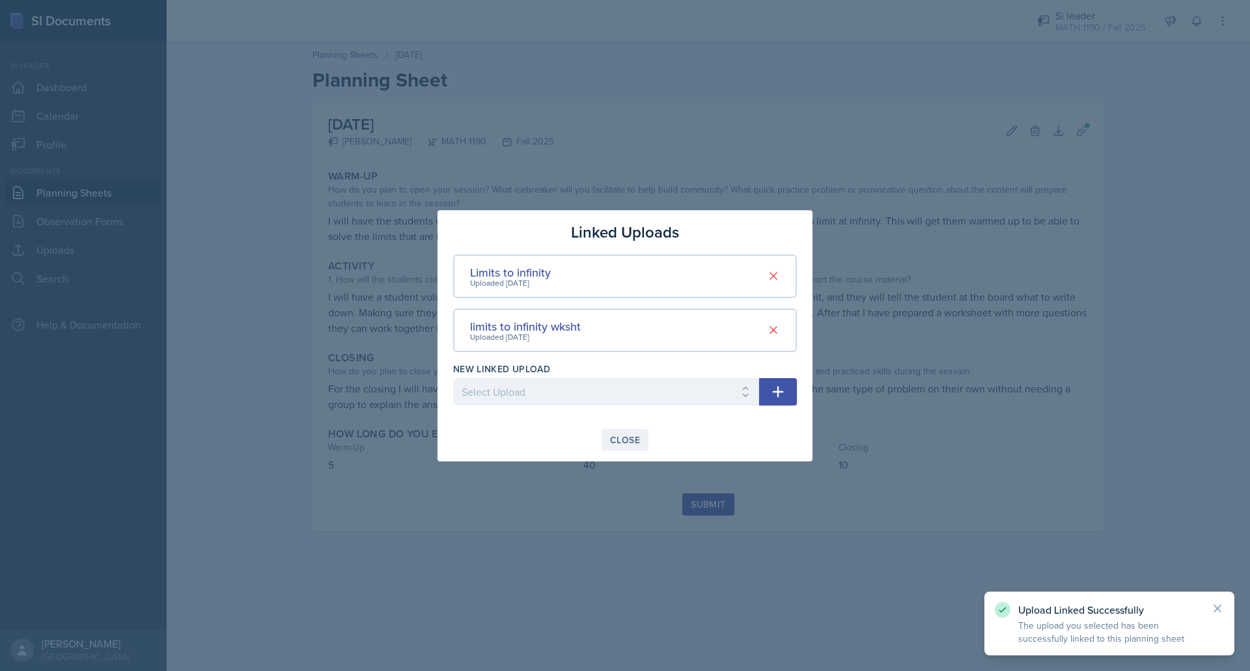
click at [617, 445] on div "Close" at bounding box center [625, 440] width 30 height 10
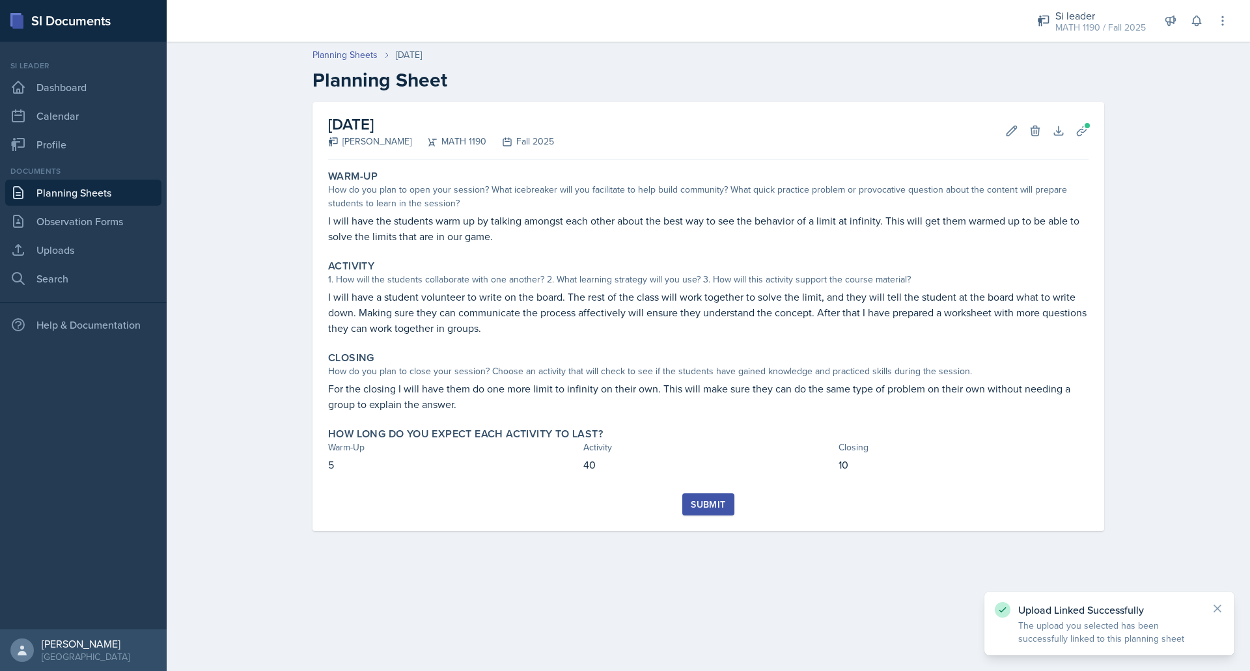
click at [710, 510] on div "Submit" at bounding box center [708, 504] width 35 height 10
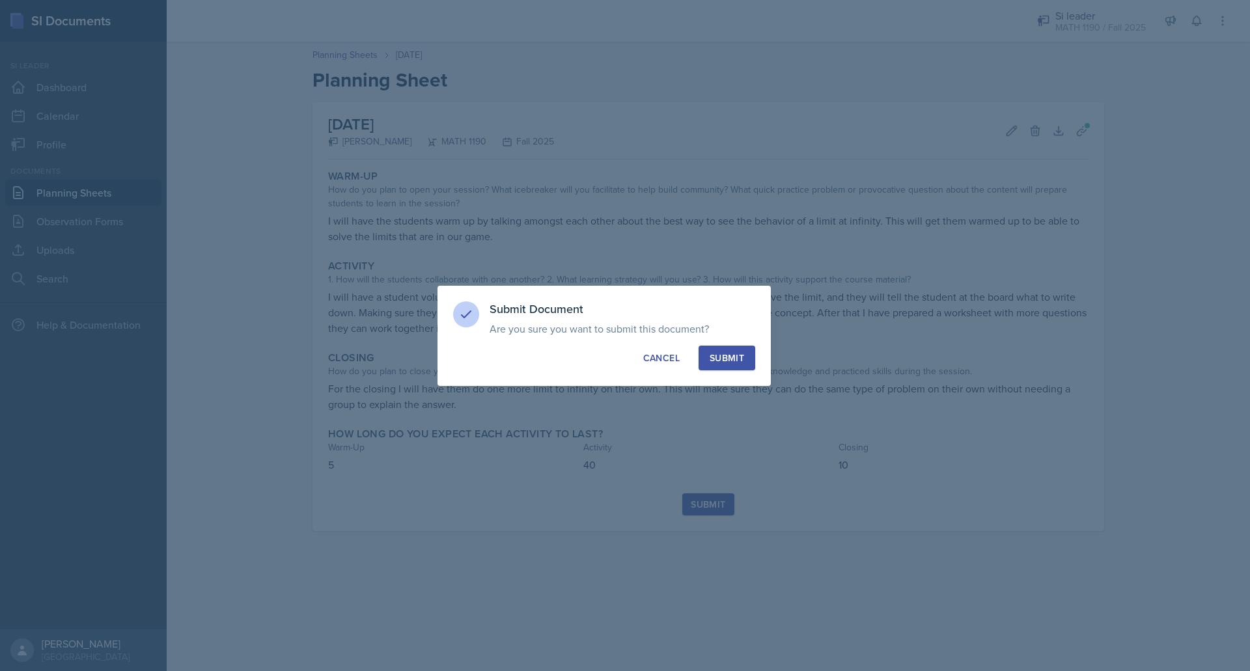
click at [723, 346] on button "Submit" at bounding box center [727, 358] width 57 height 25
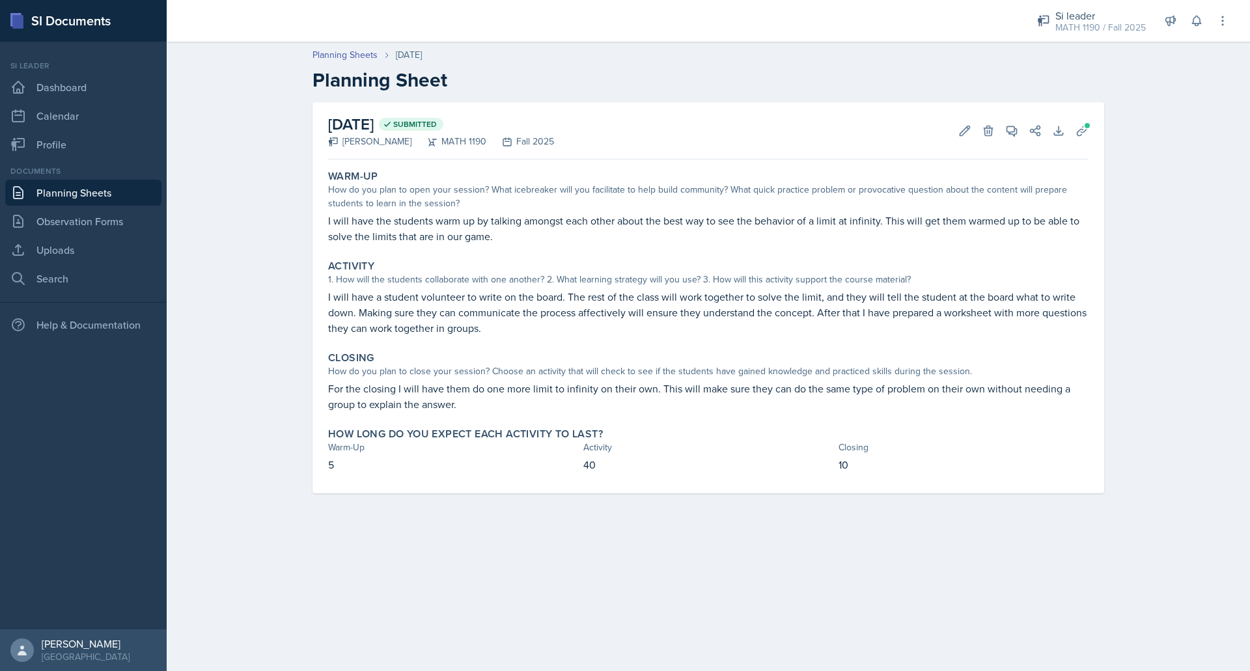
click at [62, 191] on link "Planning Sheets" at bounding box center [83, 193] width 156 height 26
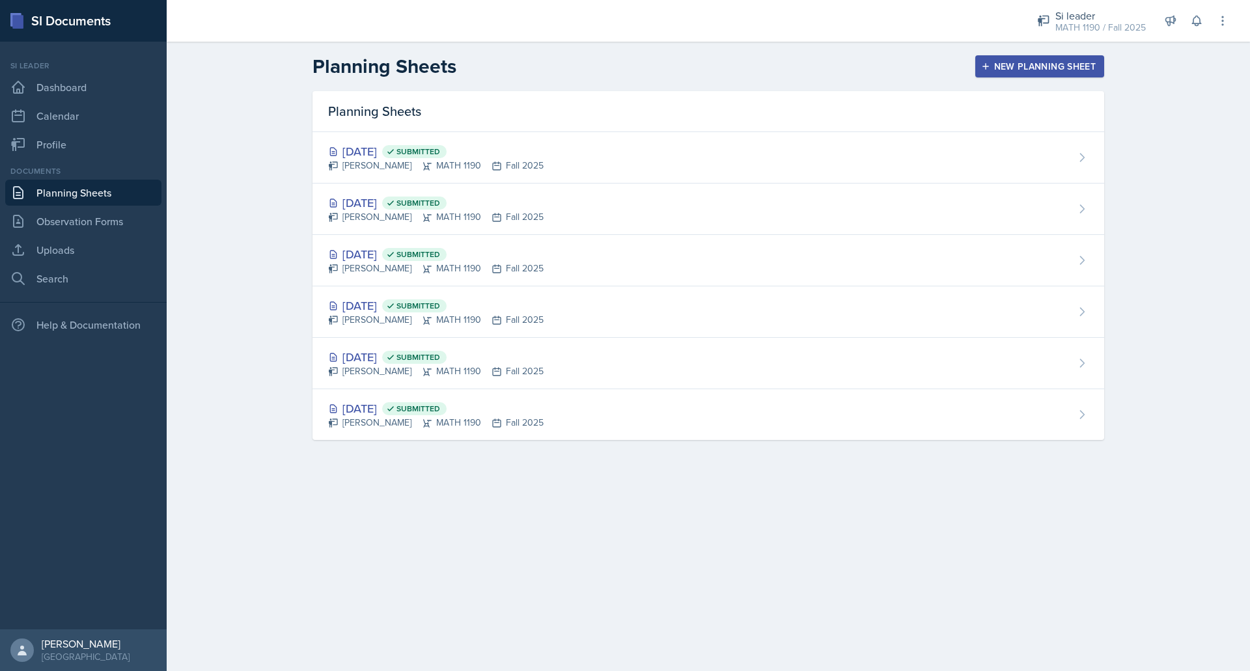
click at [1016, 68] on div "New Planning Sheet" at bounding box center [1040, 66] width 112 height 10
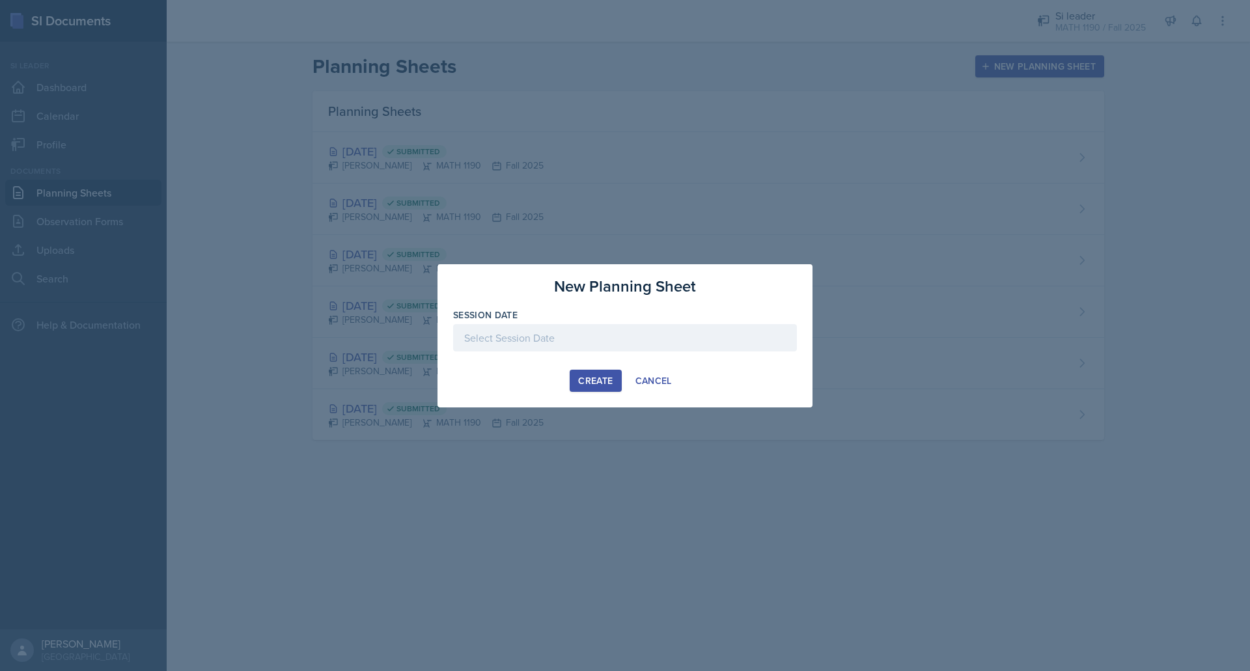
click at [674, 332] on div at bounding box center [625, 337] width 344 height 27
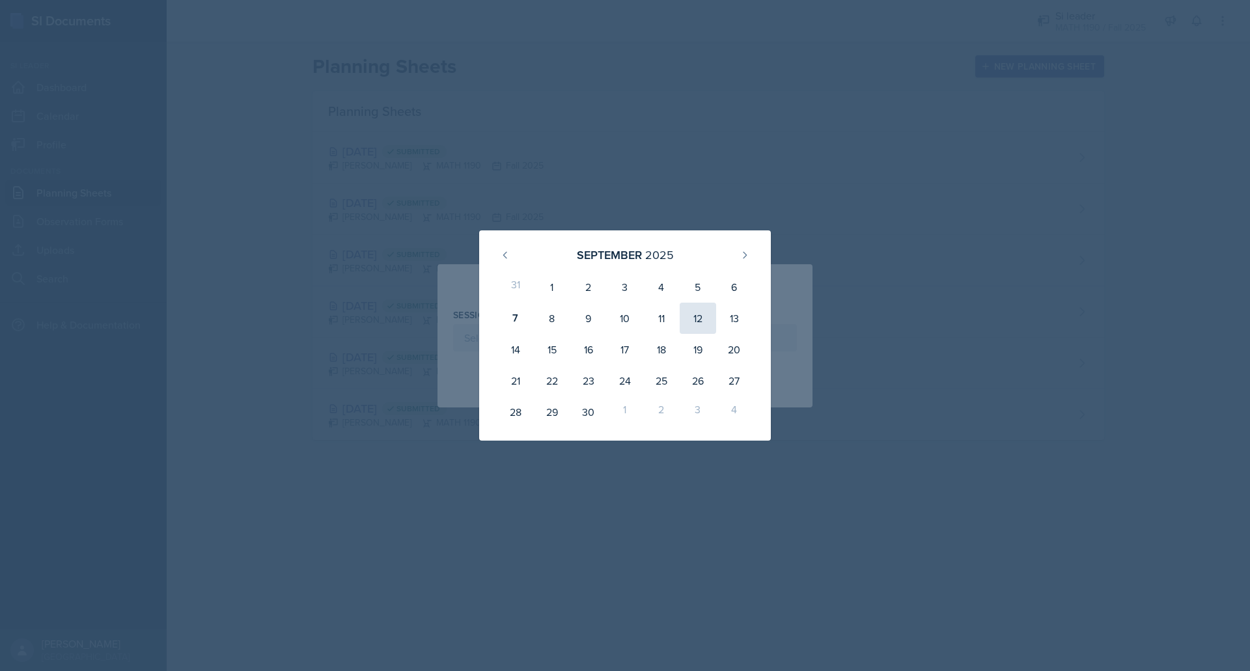
click at [708, 309] on div "12" at bounding box center [698, 318] width 36 height 31
type input "[DATE]"
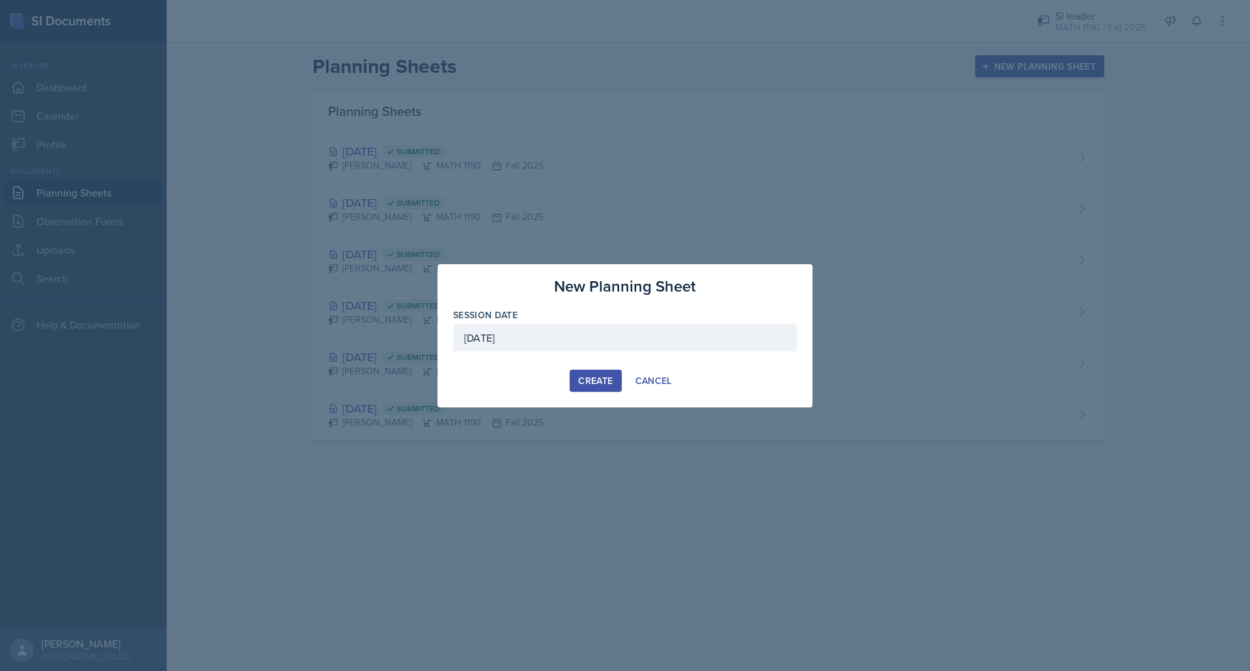
click at [598, 381] on div "Create" at bounding box center [595, 381] width 35 height 10
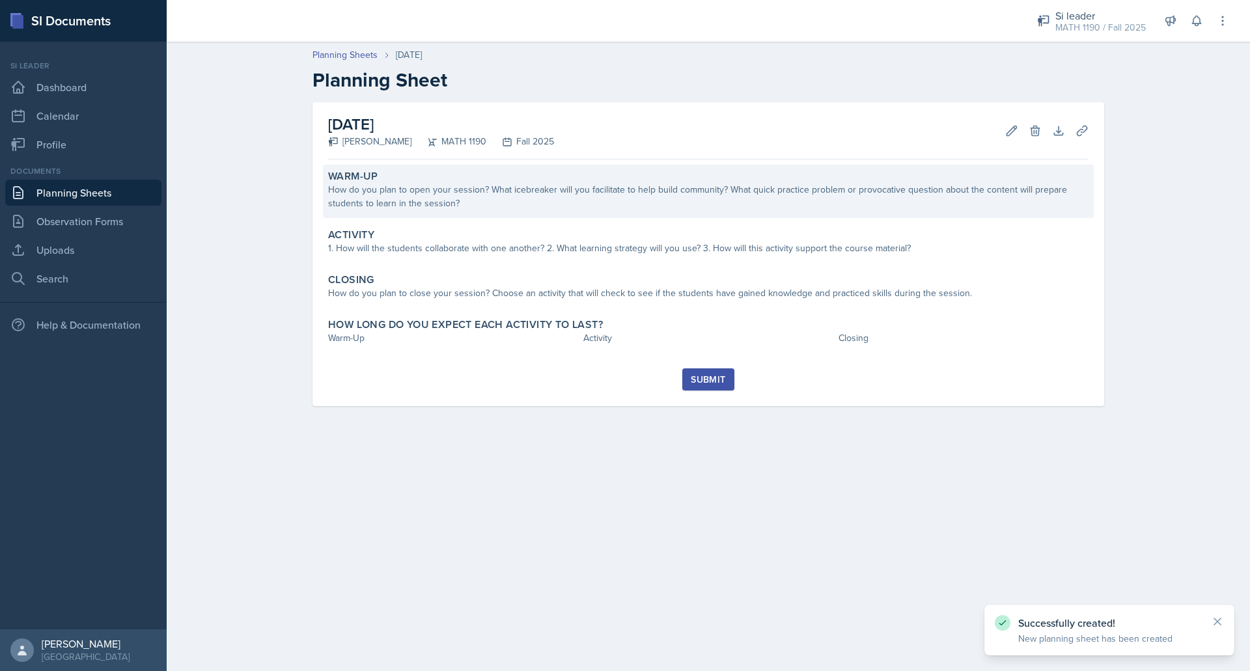
click at [584, 189] on div "How do you plan to open your session? What icebreaker will you facilitate to he…" at bounding box center [708, 196] width 760 height 27
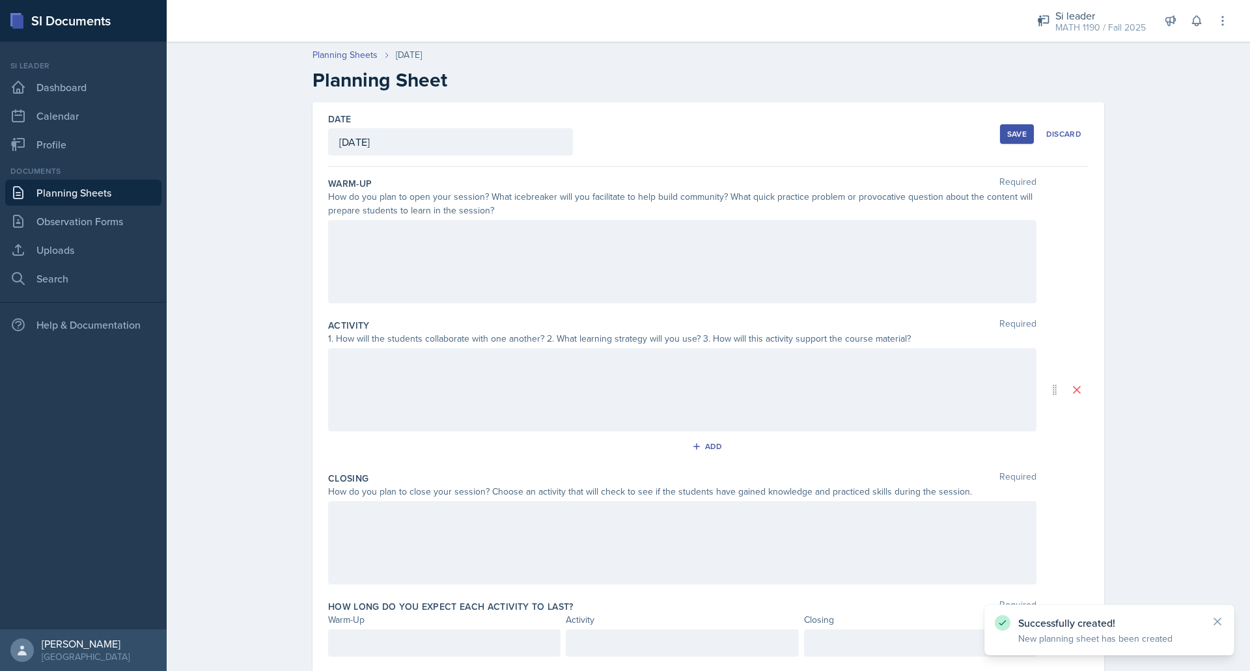
click at [549, 244] on div at bounding box center [682, 261] width 708 height 83
